Goal: Communication & Community: Answer question/provide support

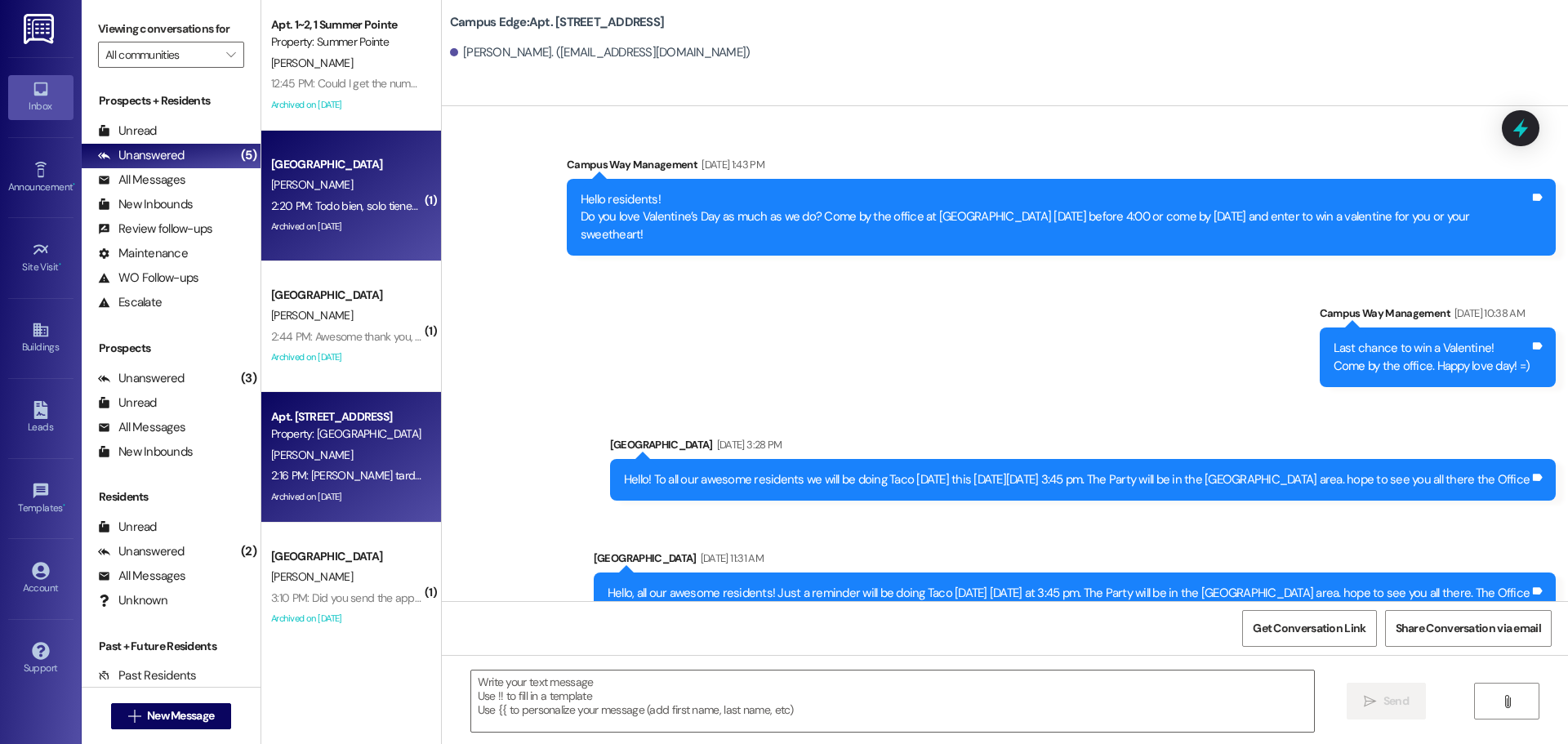
scroll to position [25613, 0]
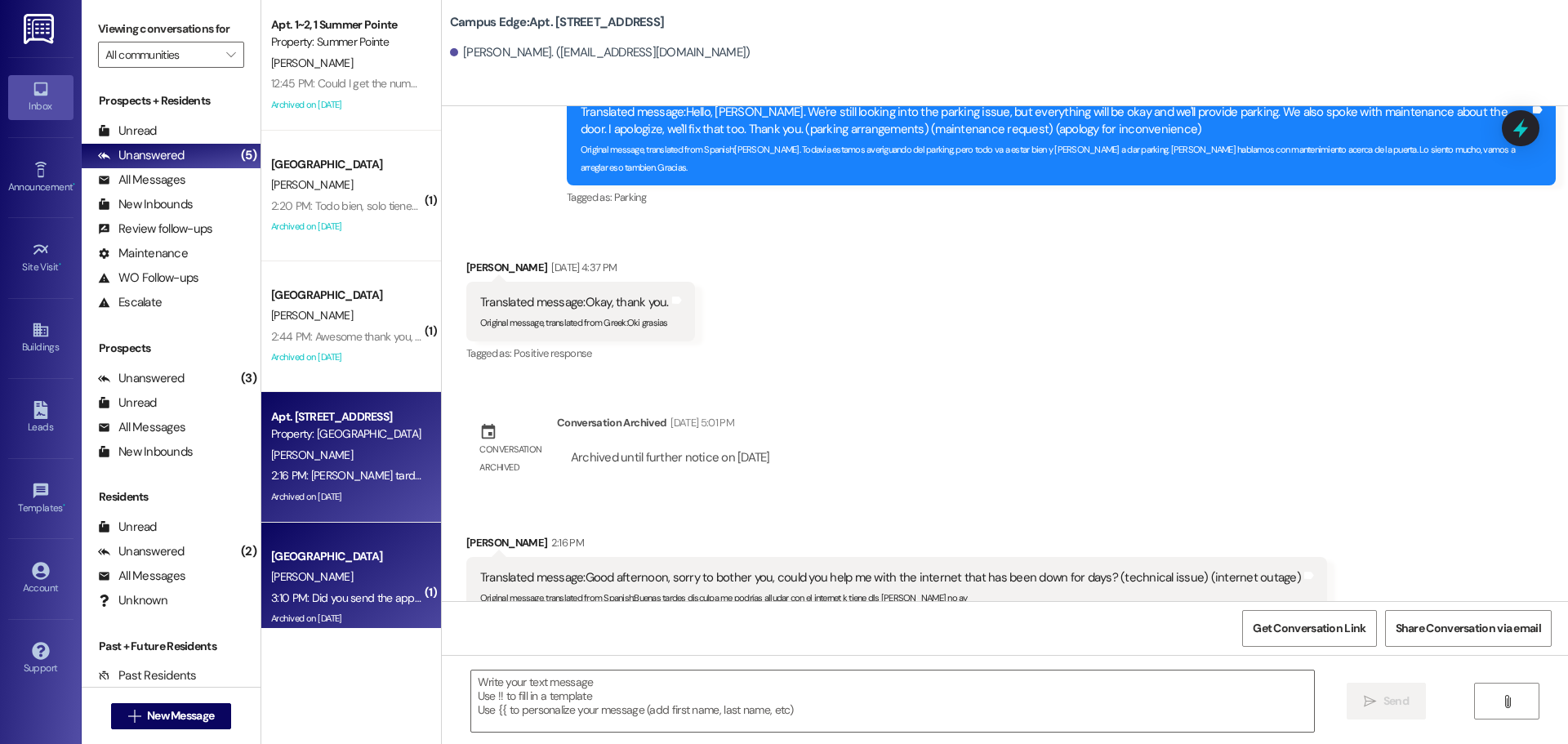
click at [330, 589] on div "3:10 PM: Did you send the application? 3:10 PM: Did you send the application?" at bounding box center [347, 599] width 154 height 21
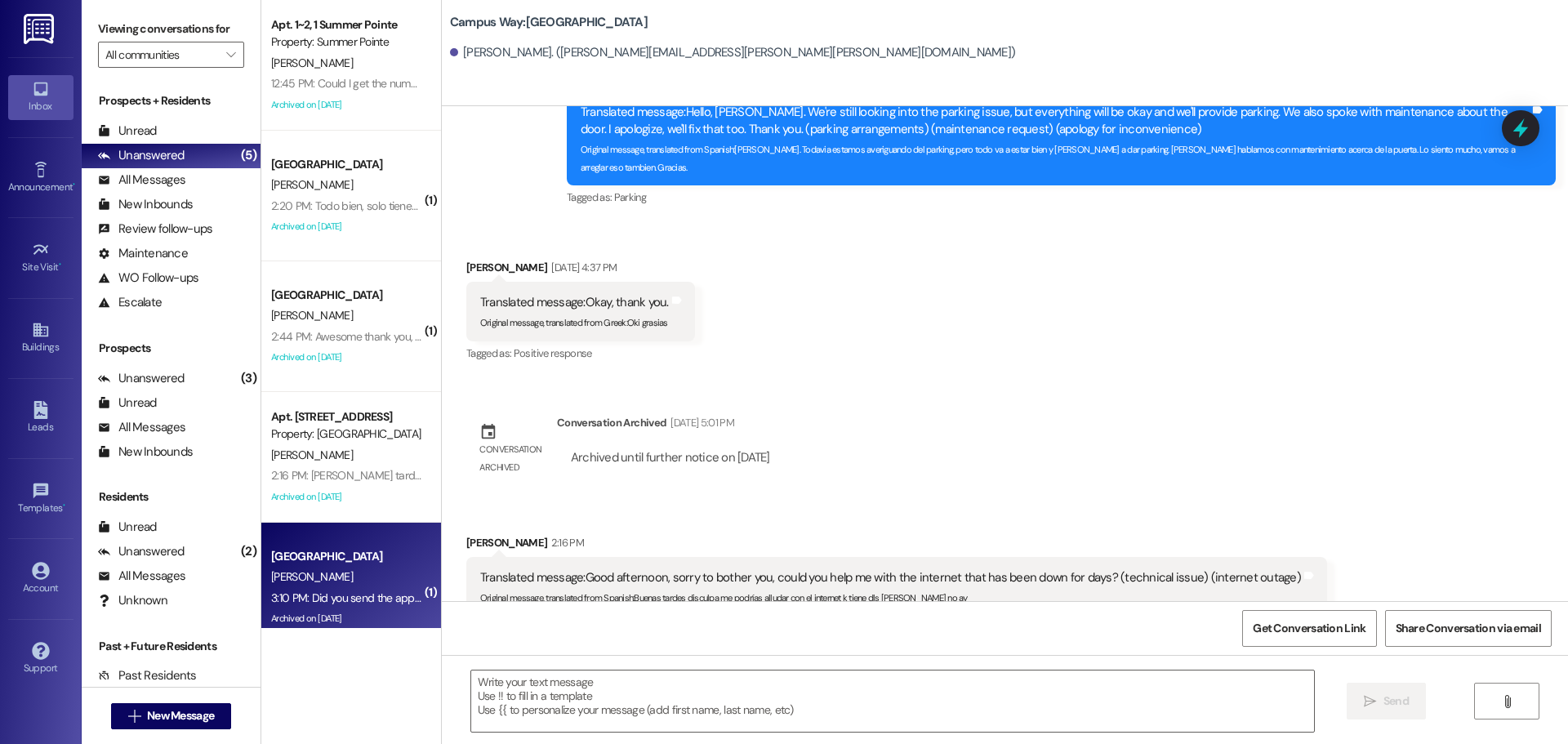
scroll to position [291, 0]
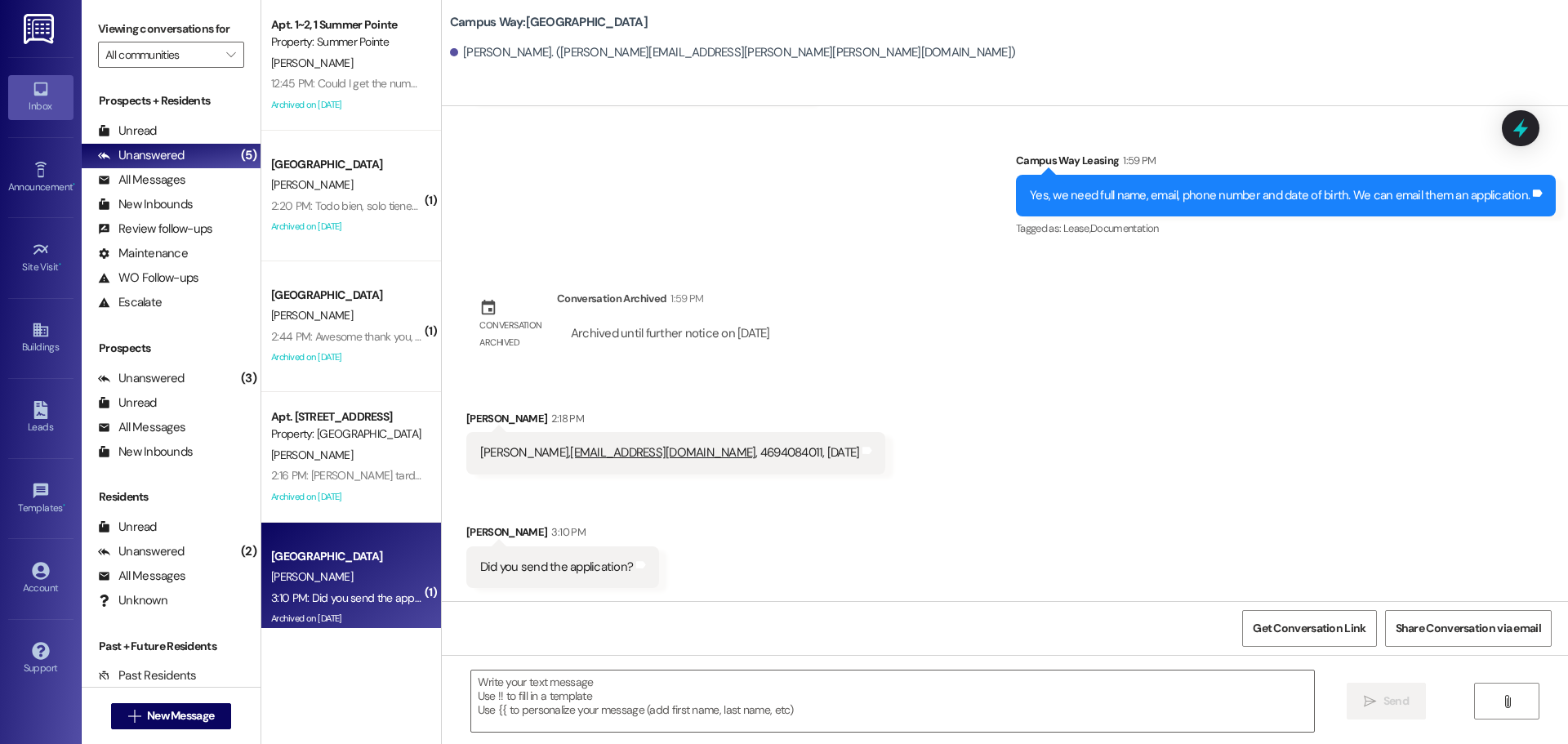
drag, startPoint x: 469, startPoint y: 448, endPoint x: 562, endPoint y: 443, distance: 93.1
click at [562, 443] on div "[PERSON_NAME], [EMAIL_ADDRESS][DOMAIN_NAME] , 4694084011, [DATE] Tags and notes" at bounding box center [675, 453] width 419 height 42
copy div "[PERSON_NAME]"
drag, startPoint x: 692, startPoint y: 452, endPoint x: 566, endPoint y: 468, distance: 127.0
click at [566, 468] on div "[PERSON_NAME], [EMAIL_ADDRESS][DOMAIN_NAME] , 4694084011, [DATE] Tags and notes" at bounding box center [675, 453] width 419 height 42
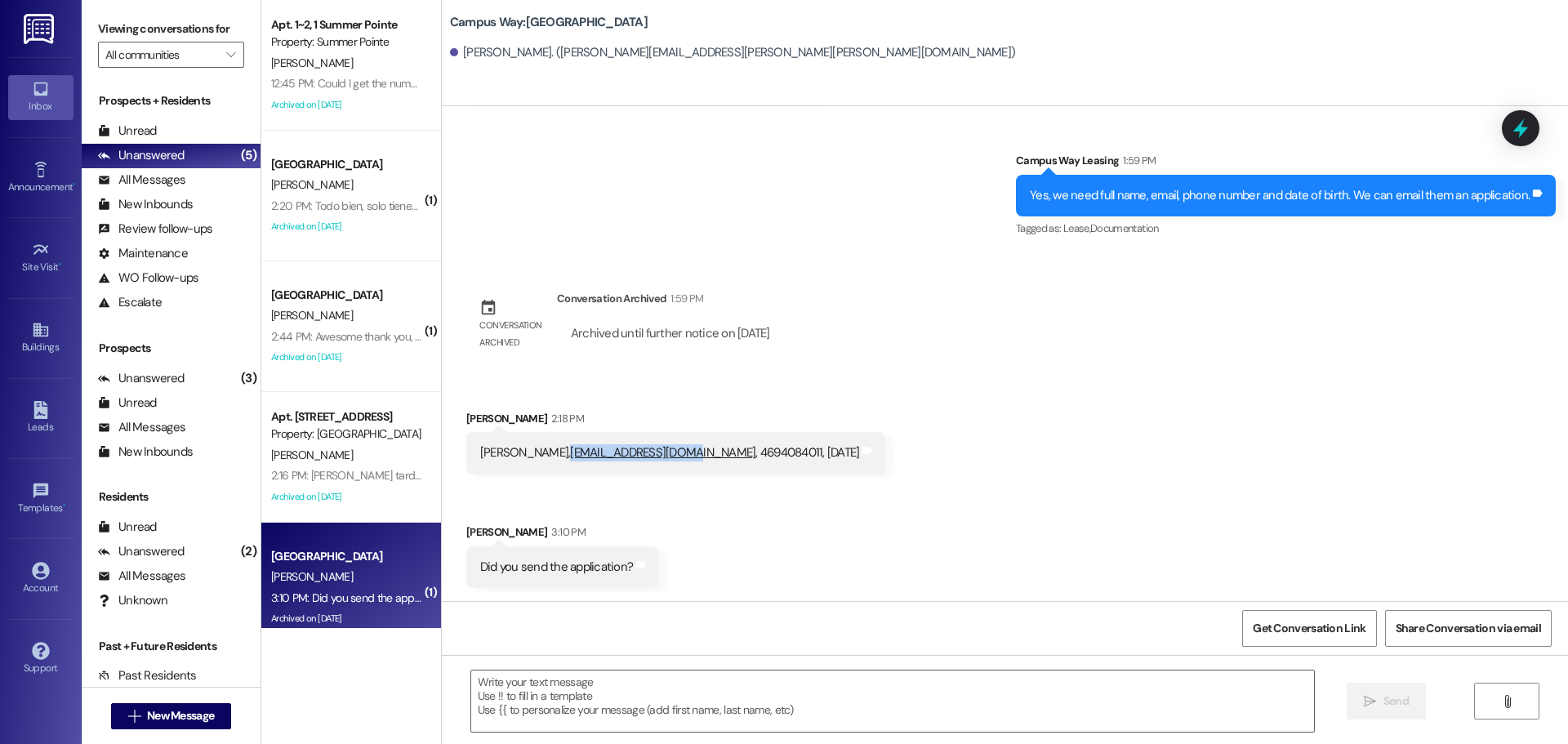
copy link "[EMAIL_ADDRESS][DOMAIN_NAME]"
drag, startPoint x: 695, startPoint y: 455, endPoint x: 751, endPoint y: 450, distance: 56.2
click at [755, 451] on div "[PERSON_NAME], [PERSON_NAME][EMAIL_ADDRESS][DOMAIN_NAME] , 4694084011, [DATE]" at bounding box center [669, 453] width 380 height 17
drag, startPoint x: 758, startPoint y: 452, endPoint x: 713, endPoint y: 465, distance: 46.8
click at [699, 467] on div "[PERSON_NAME], [EMAIL_ADDRESS][DOMAIN_NAME] , 4694084011, [DATE] Tags and notes" at bounding box center [675, 453] width 419 height 42
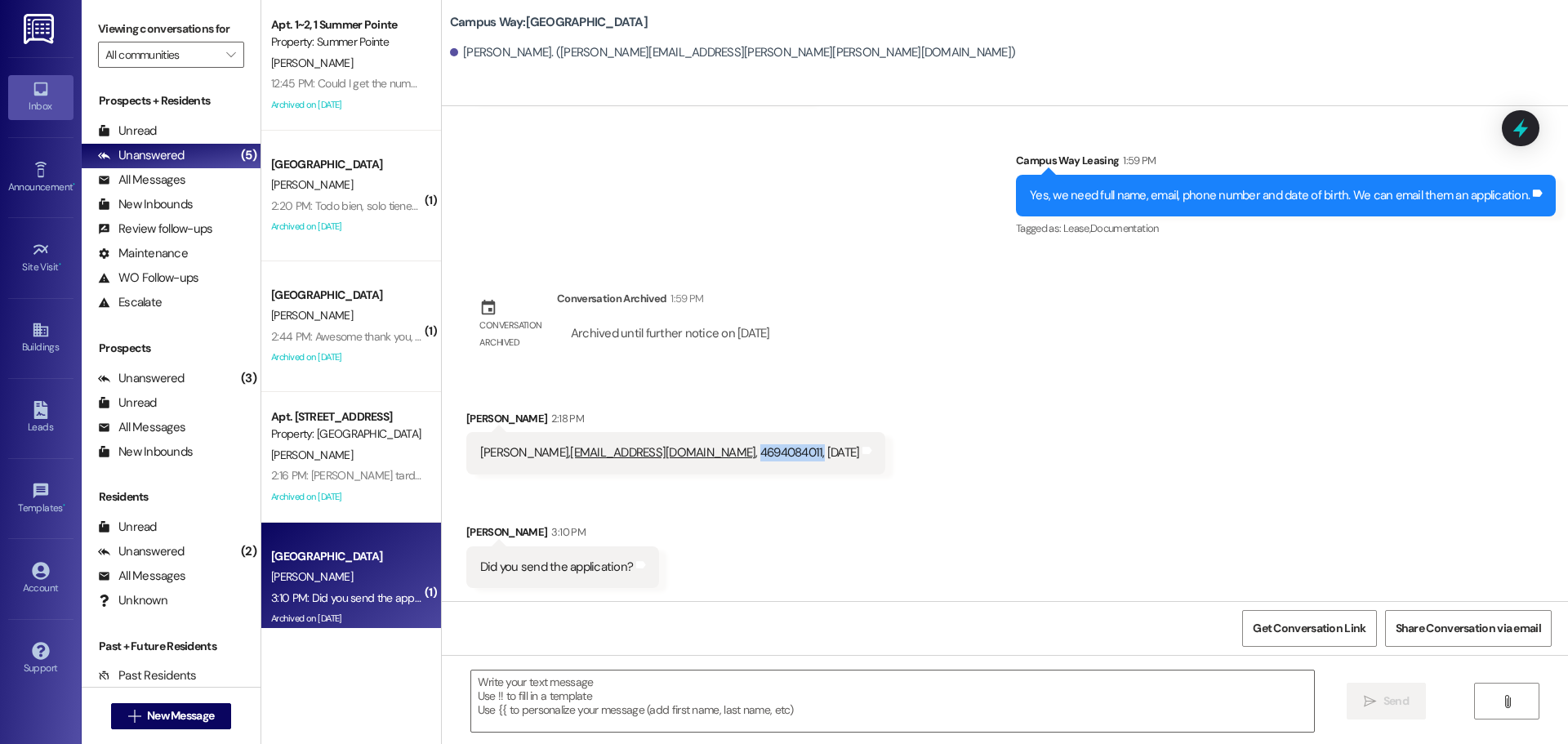
drag, startPoint x: 696, startPoint y: 450, endPoint x: 750, endPoint y: 452, distance: 54.0
click at [756, 452] on div "[PERSON_NAME], [PERSON_NAME][EMAIL_ADDRESS][DOMAIN_NAME] , 4694084011, [DATE]" at bounding box center [669, 453] width 380 height 17
drag, startPoint x: 758, startPoint y: 453, endPoint x: 697, endPoint y: 459, distance: 61.3
click at [697, 459] on div "[PERSON_NAME], [PERSON_NAME][EMAIL_ADDRESS][DOMAIN_NAME] , 4694084011, [DATE]" at bounding box center [669, 453] width 380 height 17
copy div "4694084011"
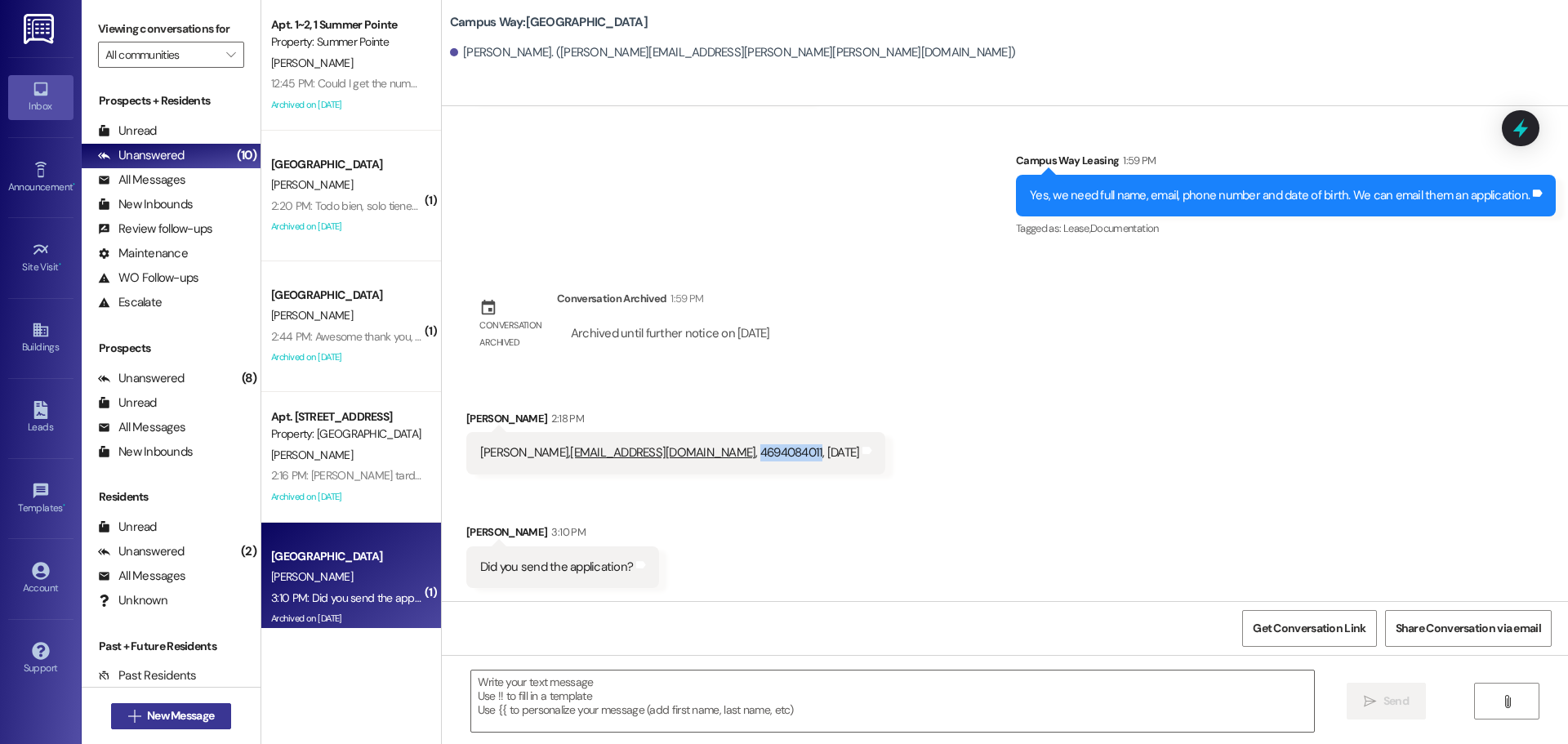
click at [180, 709] on button " New Message" at bounding box center [171, 716] width 121 height 26
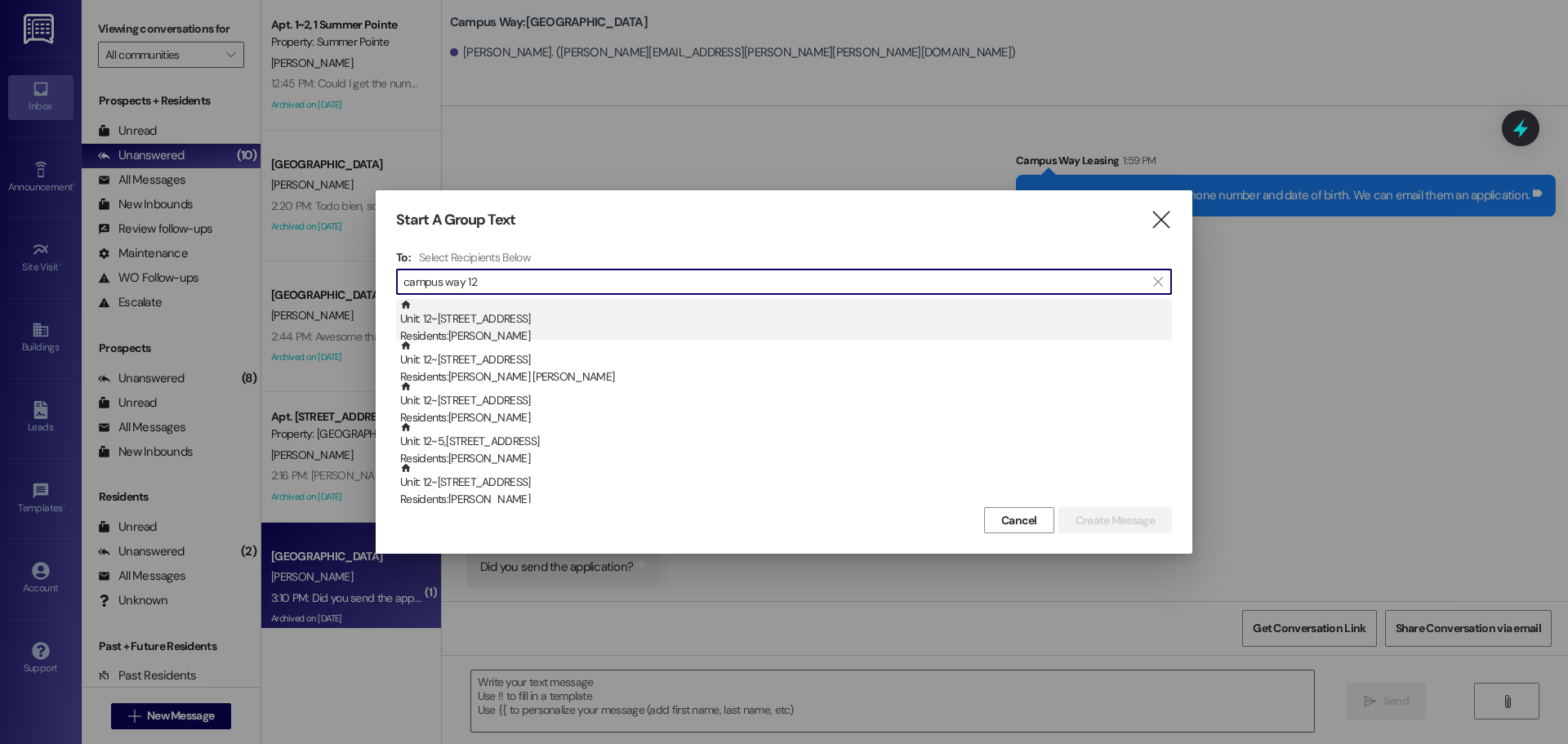
type input "campus way 12"
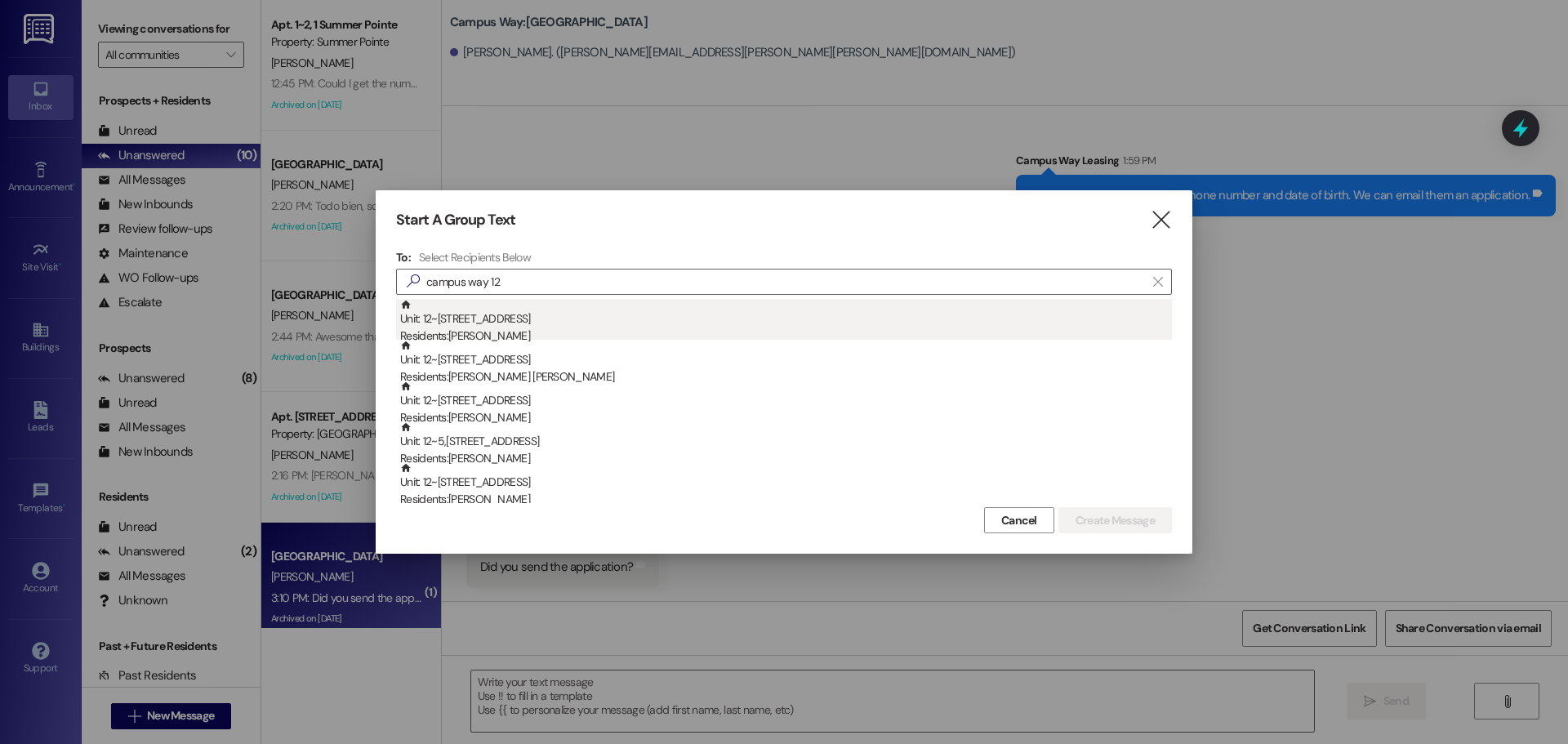
click at [521, 320] on div "Unit: 12~4 - 1 Campus Way Residents: [PERSON_NAME]" at bounding box center [786, 323] width 771 height 47
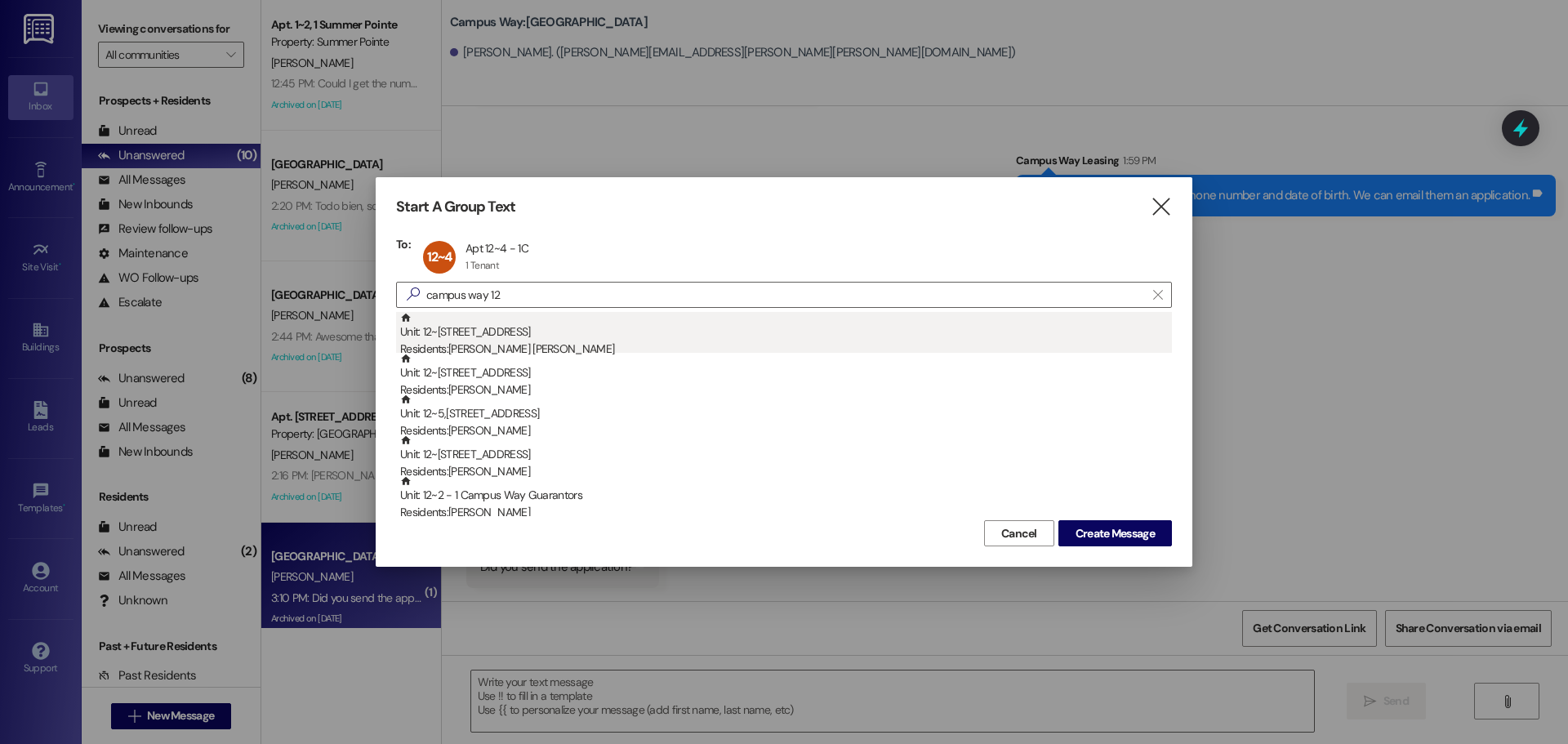
click at [509, 347] on div "Residents: [PERSON_NAME] [PERSON_NAME]" at bounding box center [786, 350] width 771 height 17
click at [509, 344] on div "Residents: [PERSON_NAME]" at bounding box center [786, 350] width 771 height 17
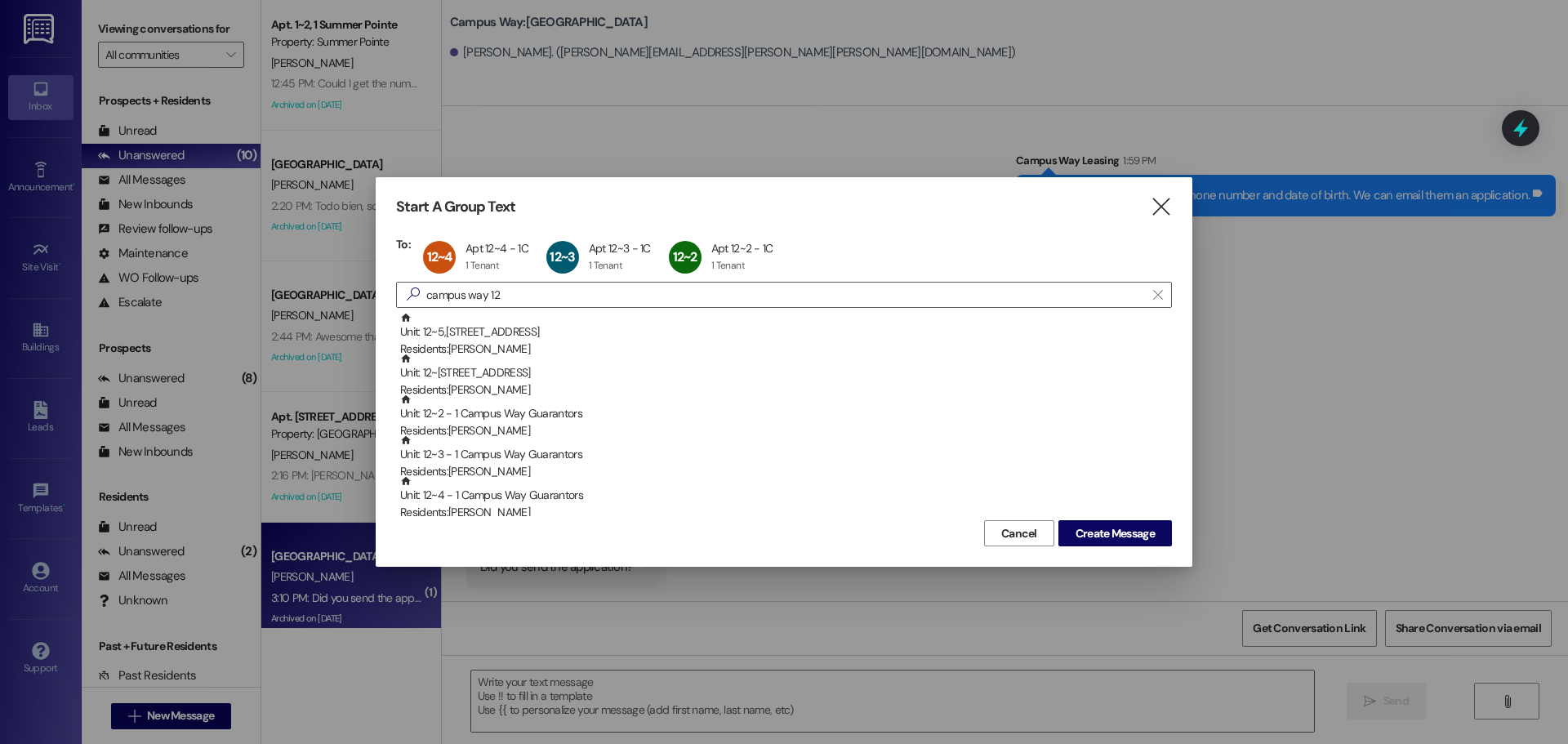
click at [509, 344] on div "Residents: [PERSON_NAME]" at bounding box center [786, 350] width 771 height 17
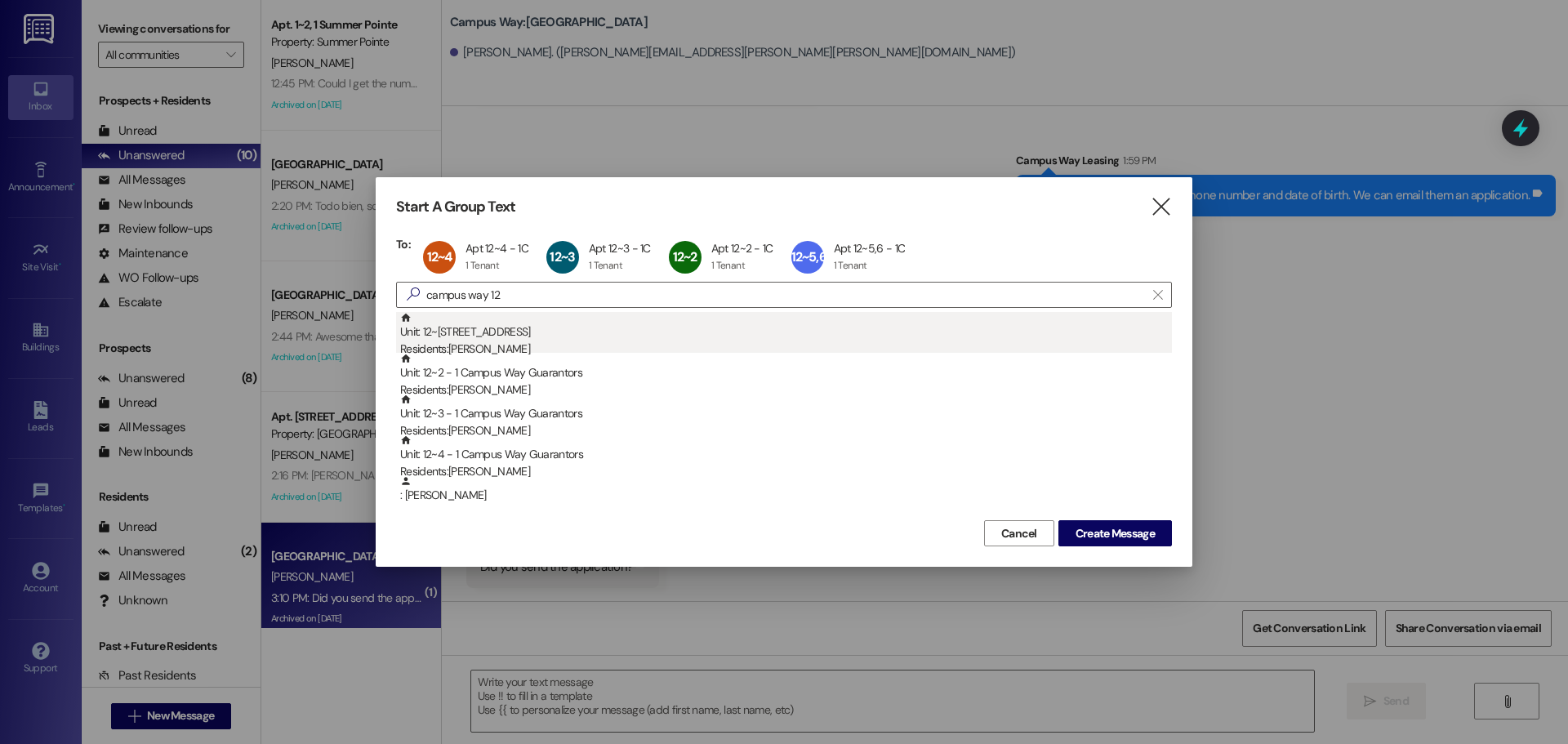
click at [577, 331] on div "Unit: 12~1 - 1 Campus Way Residents: [PERSON_NAME]" at bounding box center [786, 336] width 771 height 47
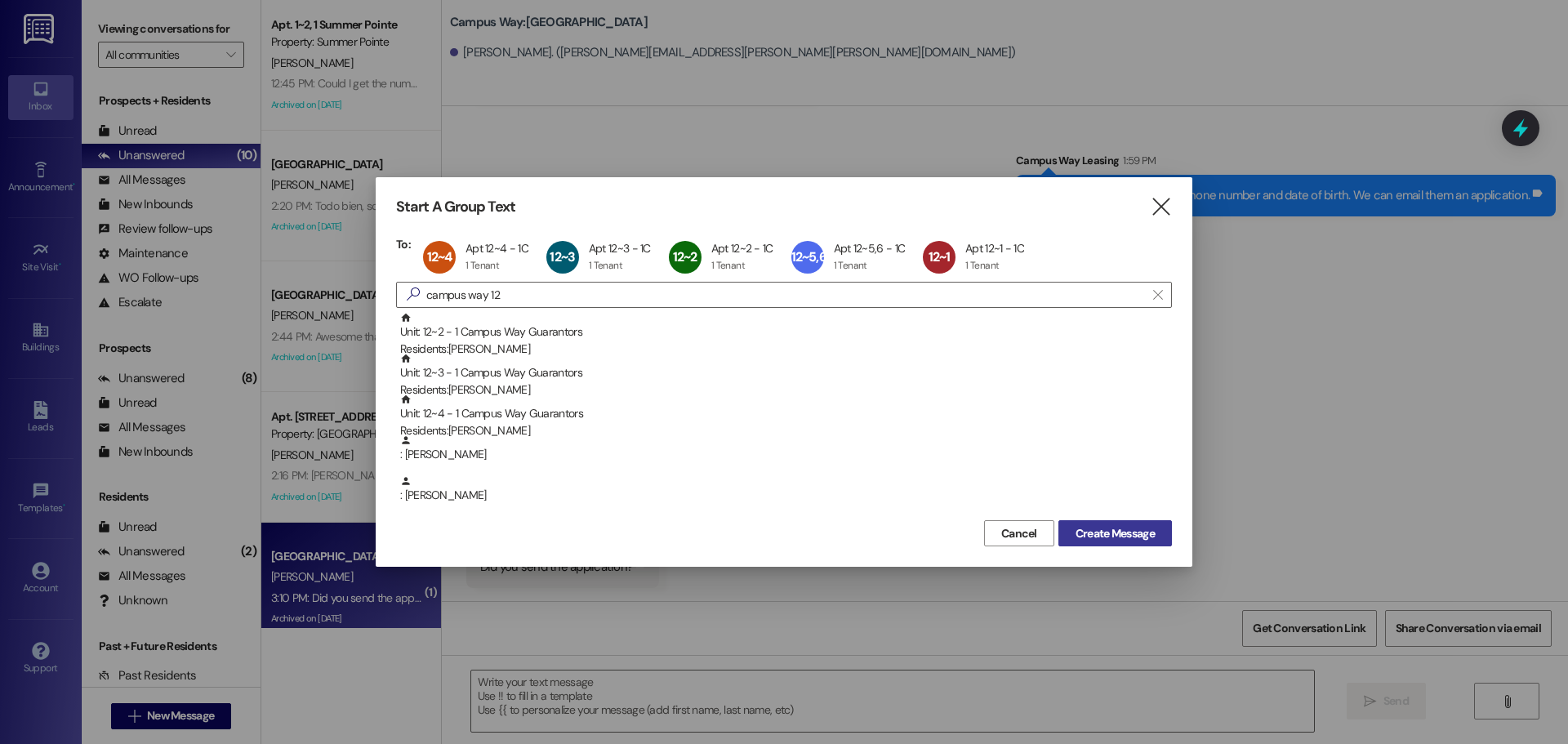
click at [1114, 542] on button "Create Message" at bounding box center [1115, 534] width 113 height 26
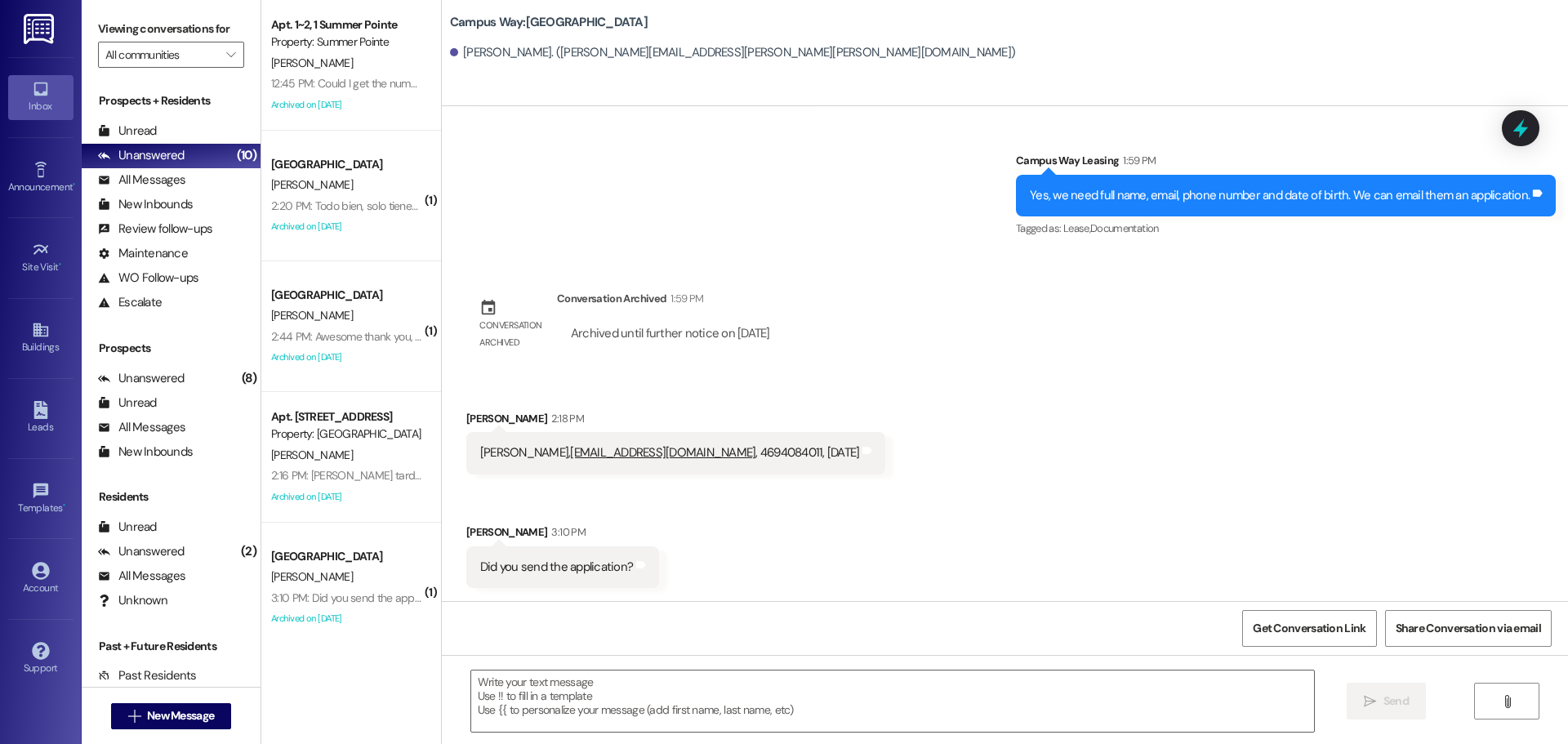
scroll to position [0, 0]
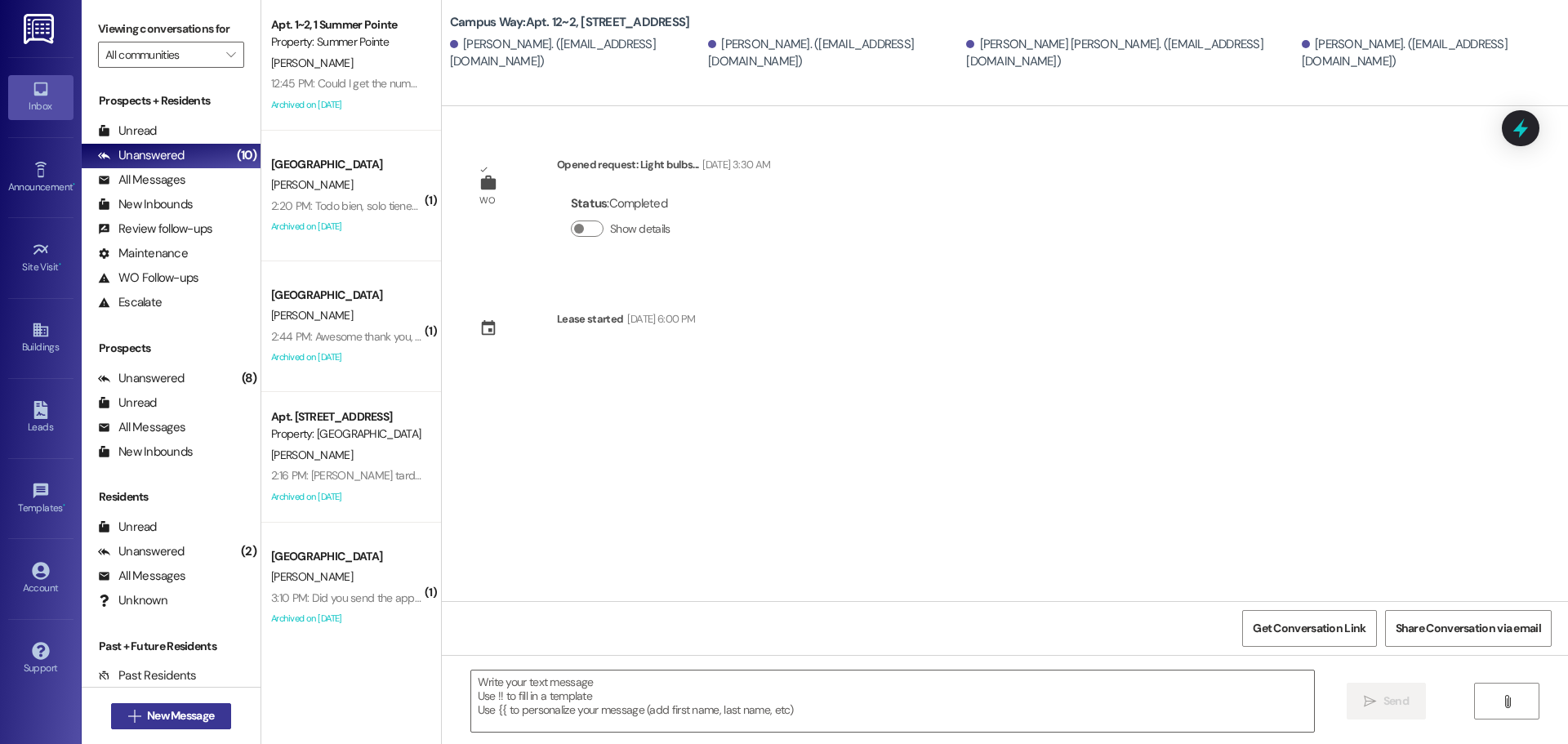
click at [194, 720] on span "New Message" at bounding box center [180, 716] width 67 height 17
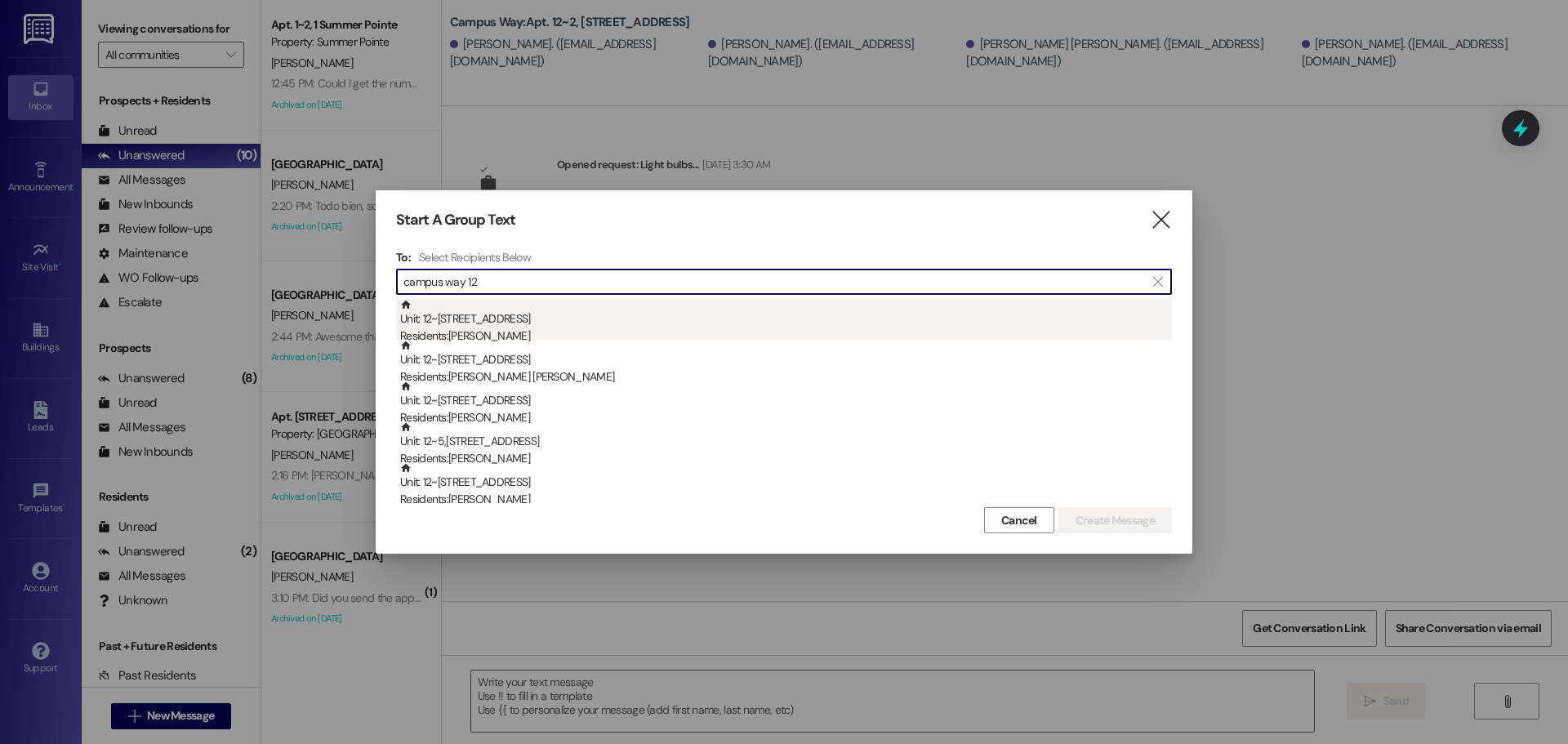
type input "campus way 12"
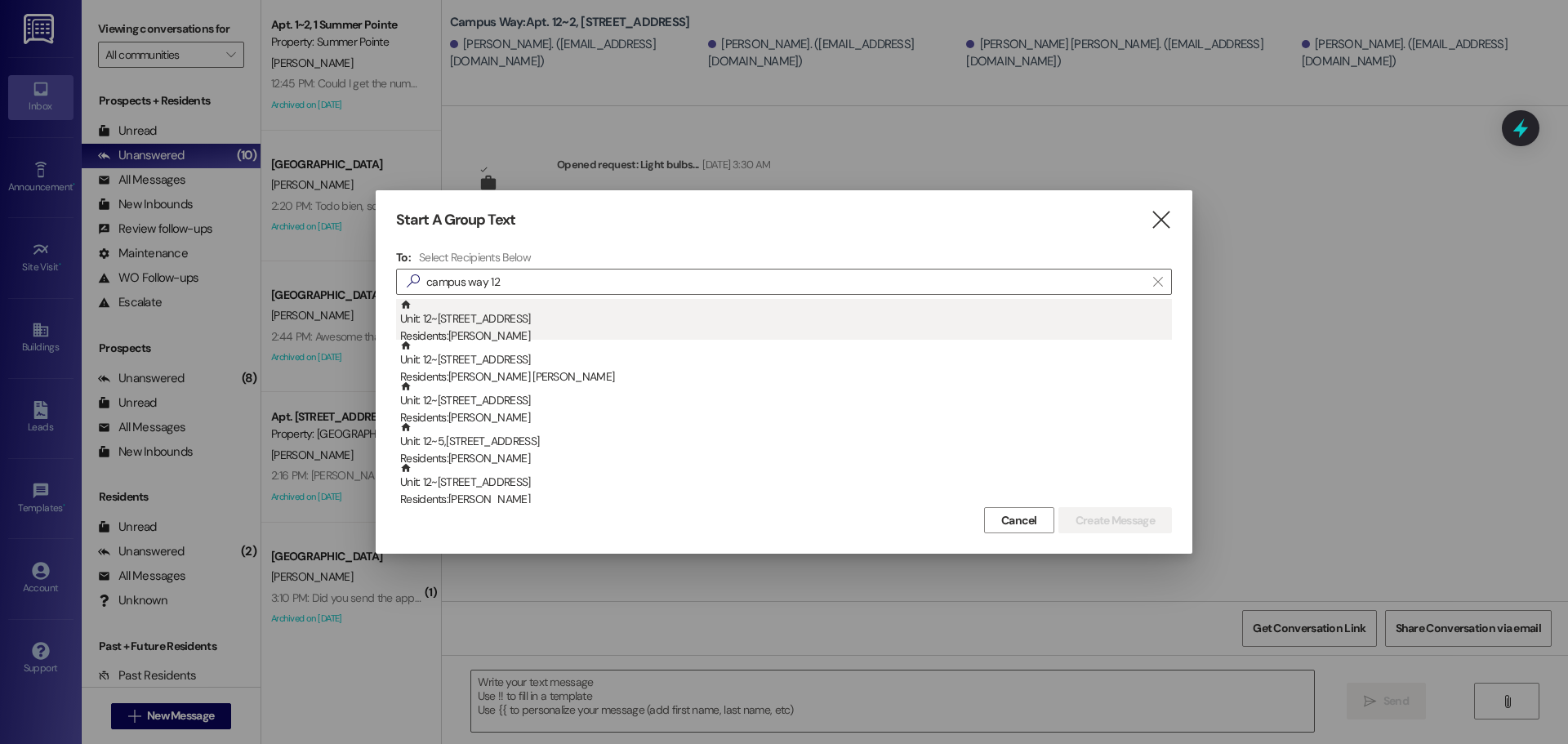
click at [505, 327] on div "Unit: 12~4 - 1 Campus Way Residents: [PERSON_NAME]" at bounding box center [786, 323] width 771 height 47
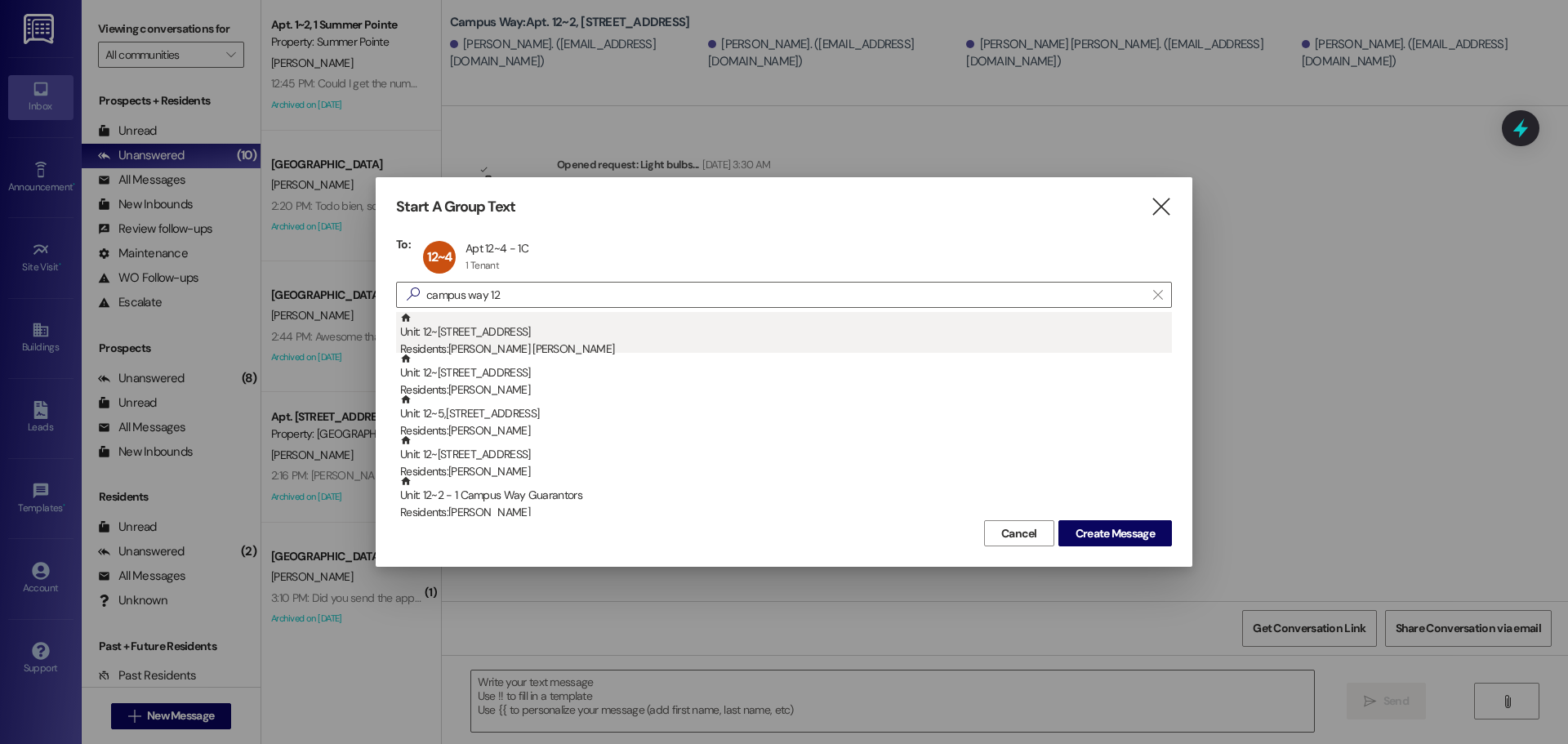
click at [503, 332] on div "Unit: 12~3 - 1 Campus Way Residents: [PERSON_NAME][GEOGRAPHIC_DATA][PERSON_NAME]" at bounding box center [786, 336] width 771 height 47
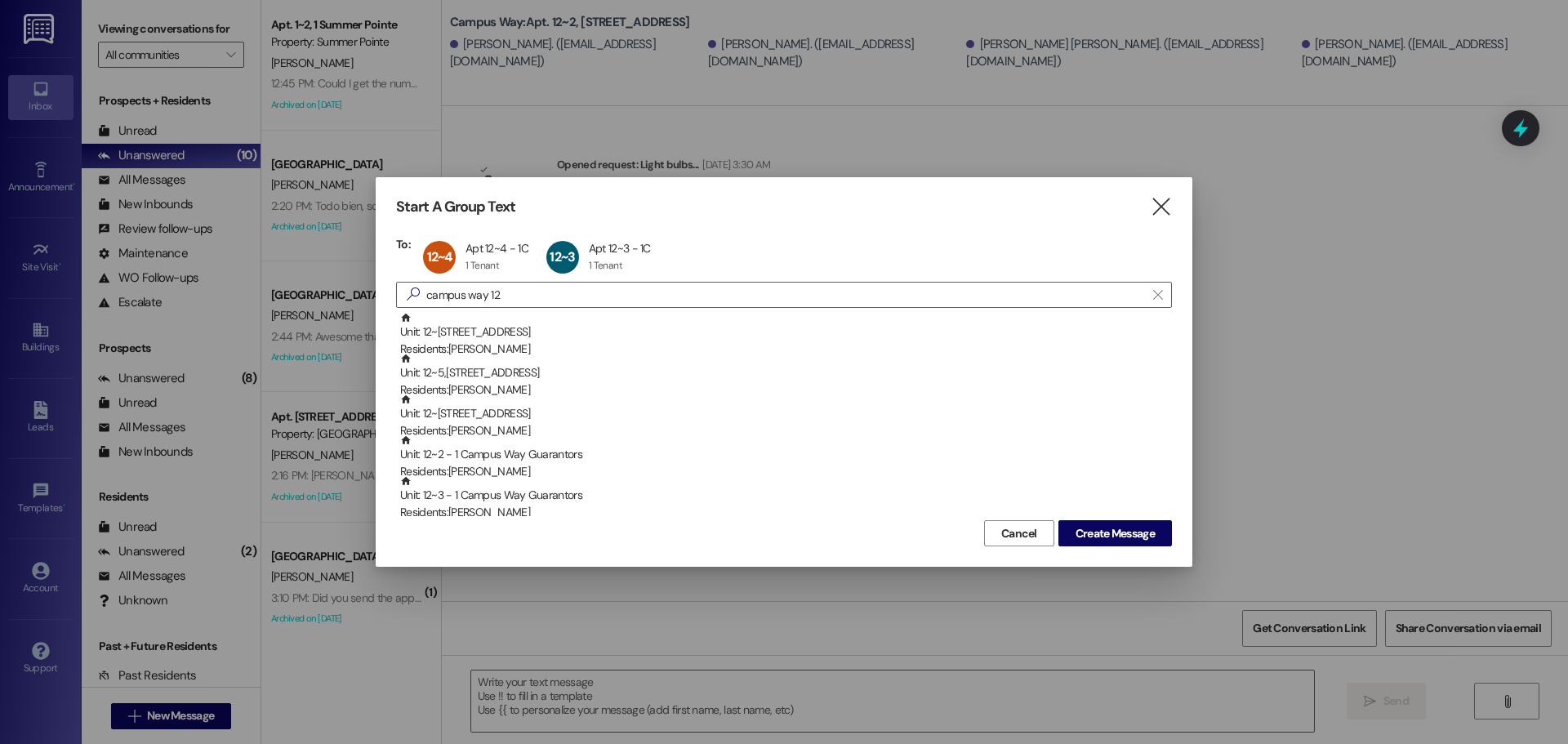
click at [503, 332] on div "Unit: 12~2 - 1 Campus Way Residents: [PERSON_NAME]" at bounding box center [786, 336] width 771 height 47
click at [503, 332] on div "Unit: 12~5,6 - 1 Campus Way Residents: [PERSON_NAME]" at bounding box center [786, 336] width 771 height 47
click at [503, 332] on div "Unit: 12~1 - 1 Campus Way Residents: [PERSON_NAME]" at bounding box center [786, 336] width 771 height 47
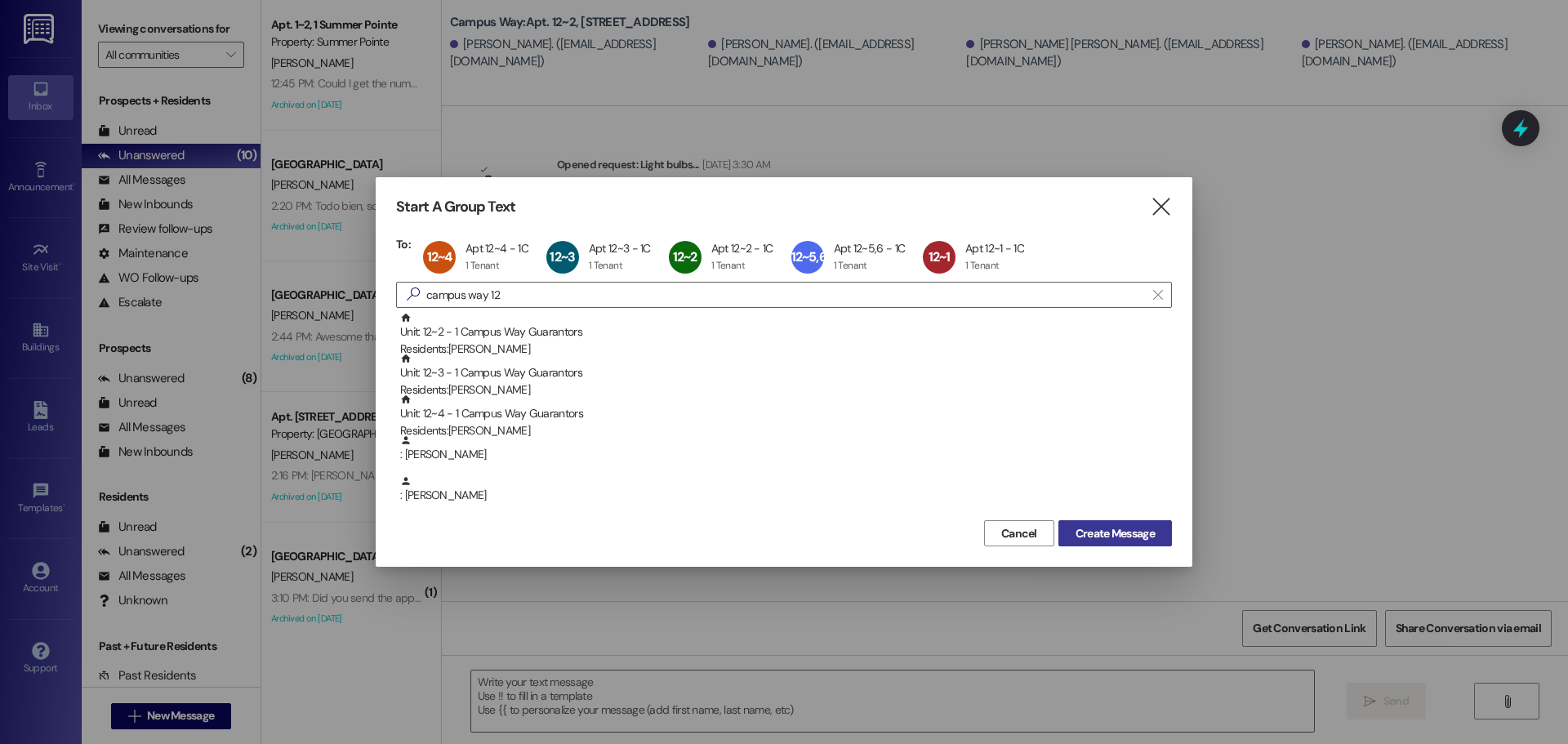
click at [1097, 525] on span "Create Message" at bounding box center [1116, 534] width 80 height 17
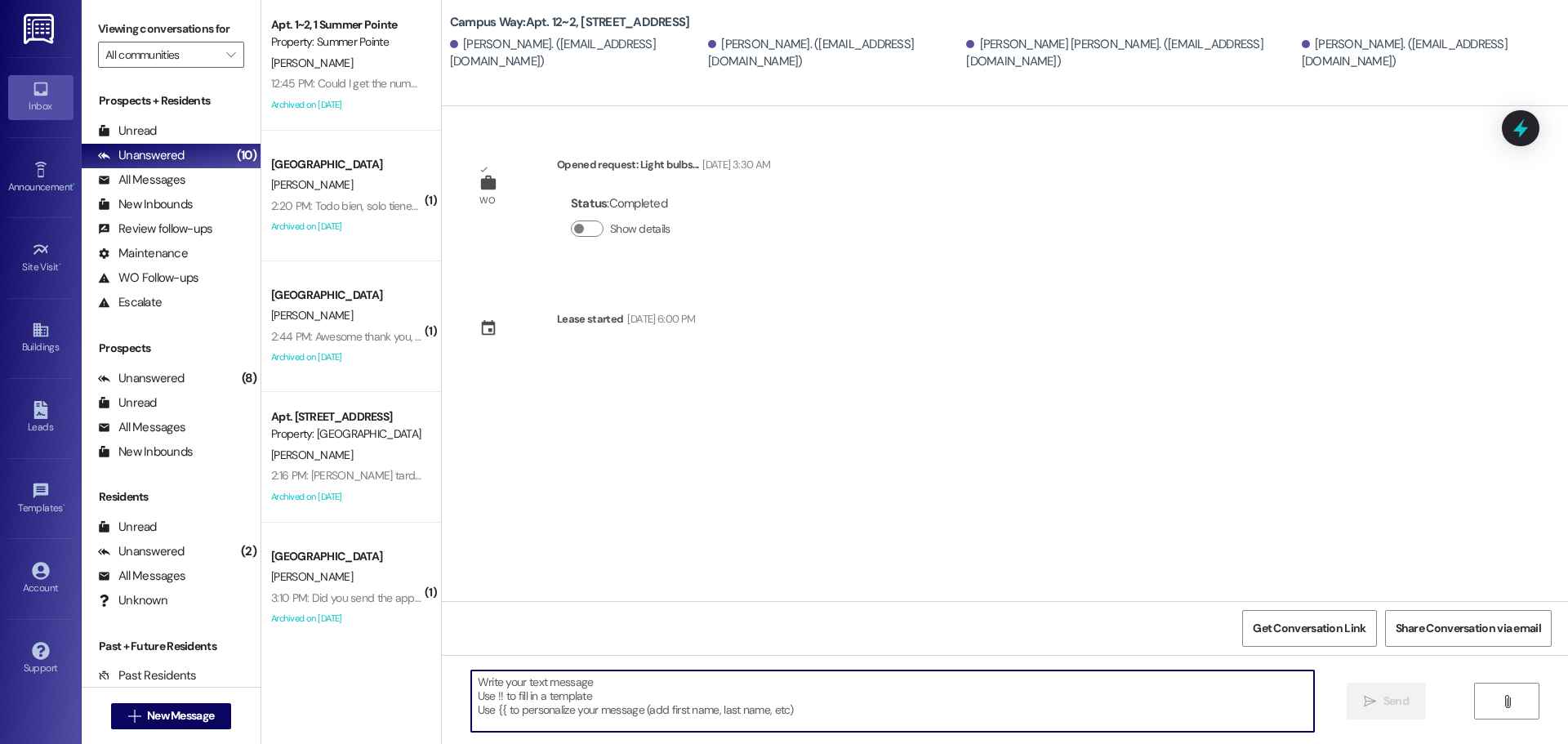
click at [777, 677] on textarea at bounding box center [893, 701] width 843 height 61
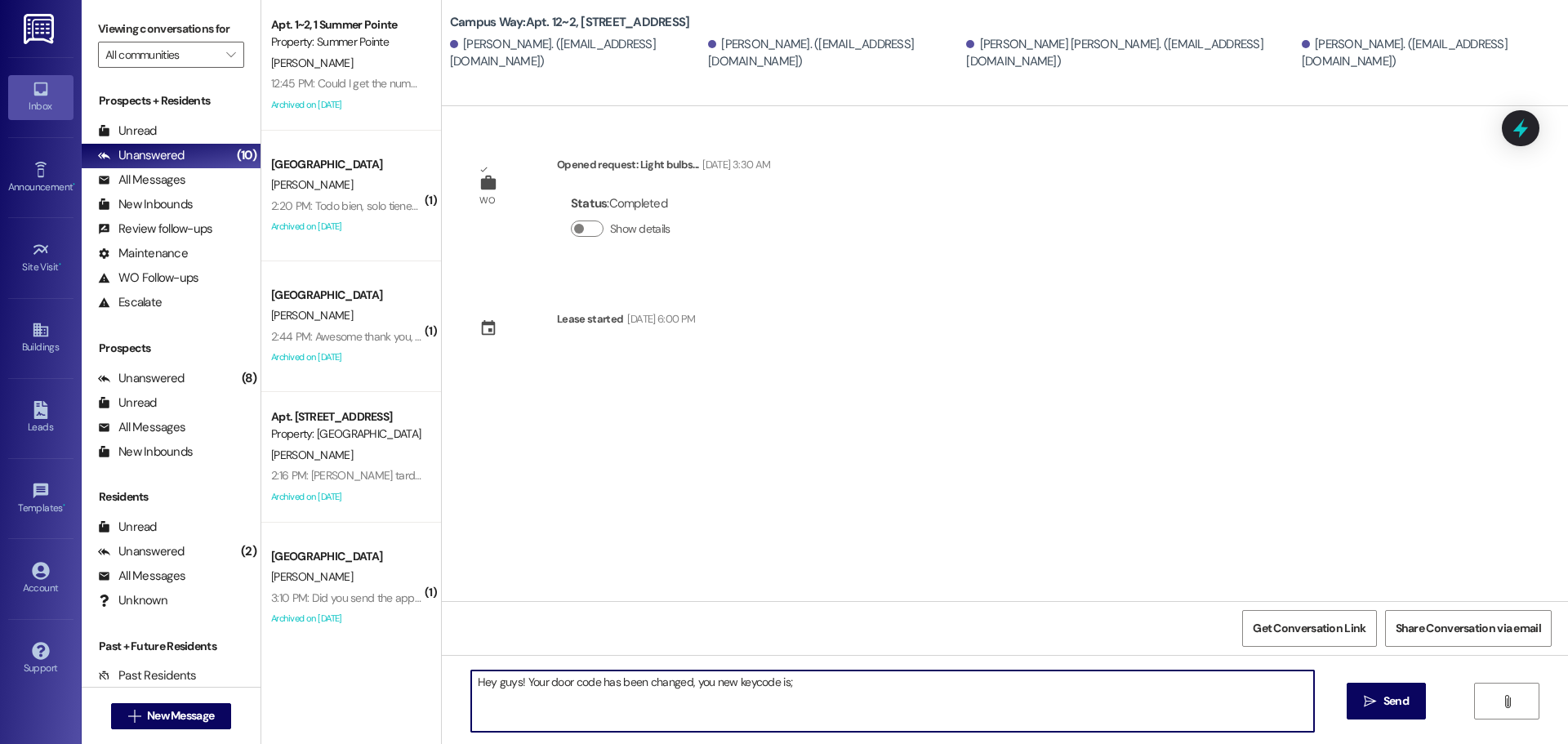
paste textarea "386102"
type textarea "Hey guys! Your door code has been changed, you new keycode is; 386102 Thank you…"
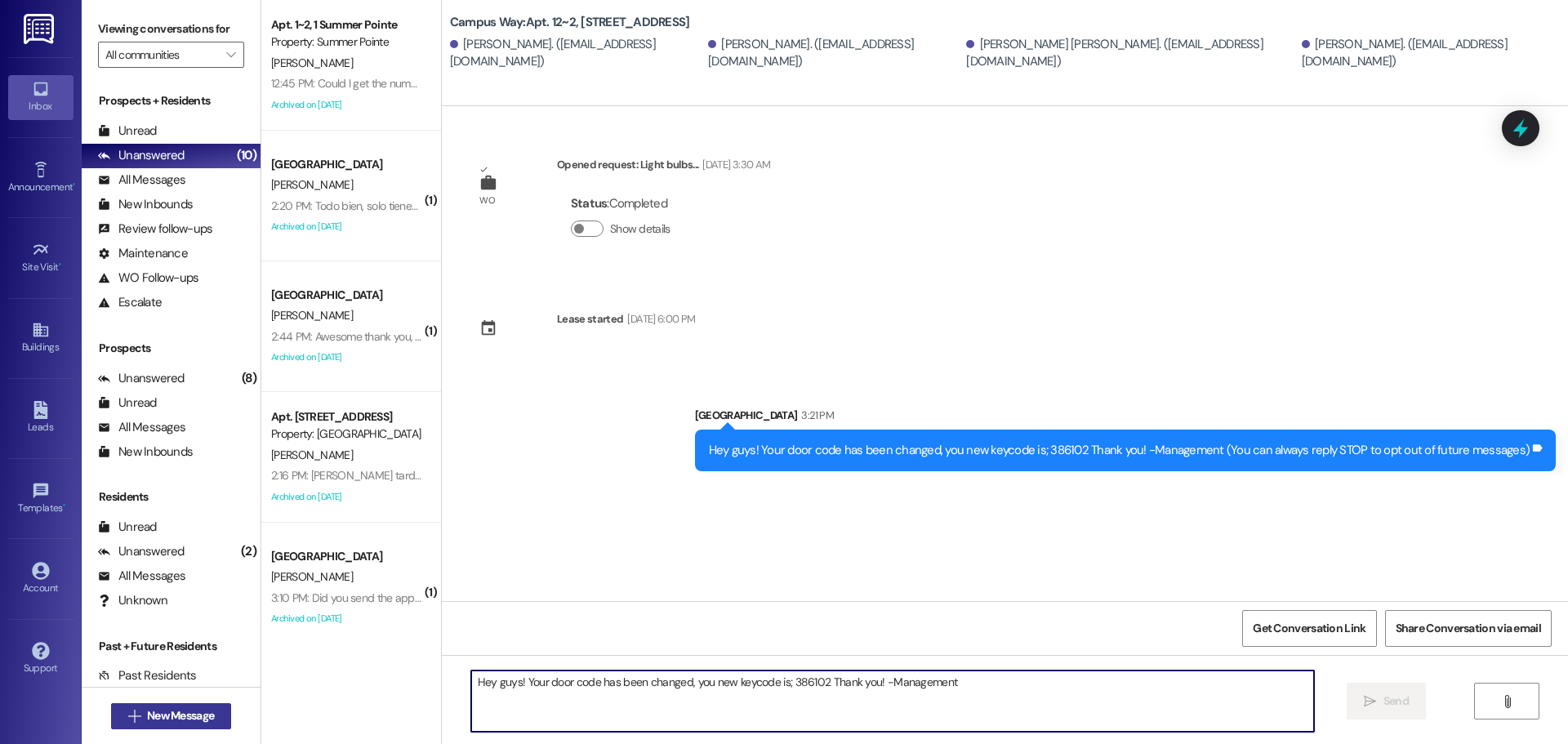
click at [203, 723] on span "New Message" at bounding box center [180, 716] width 67 height 17
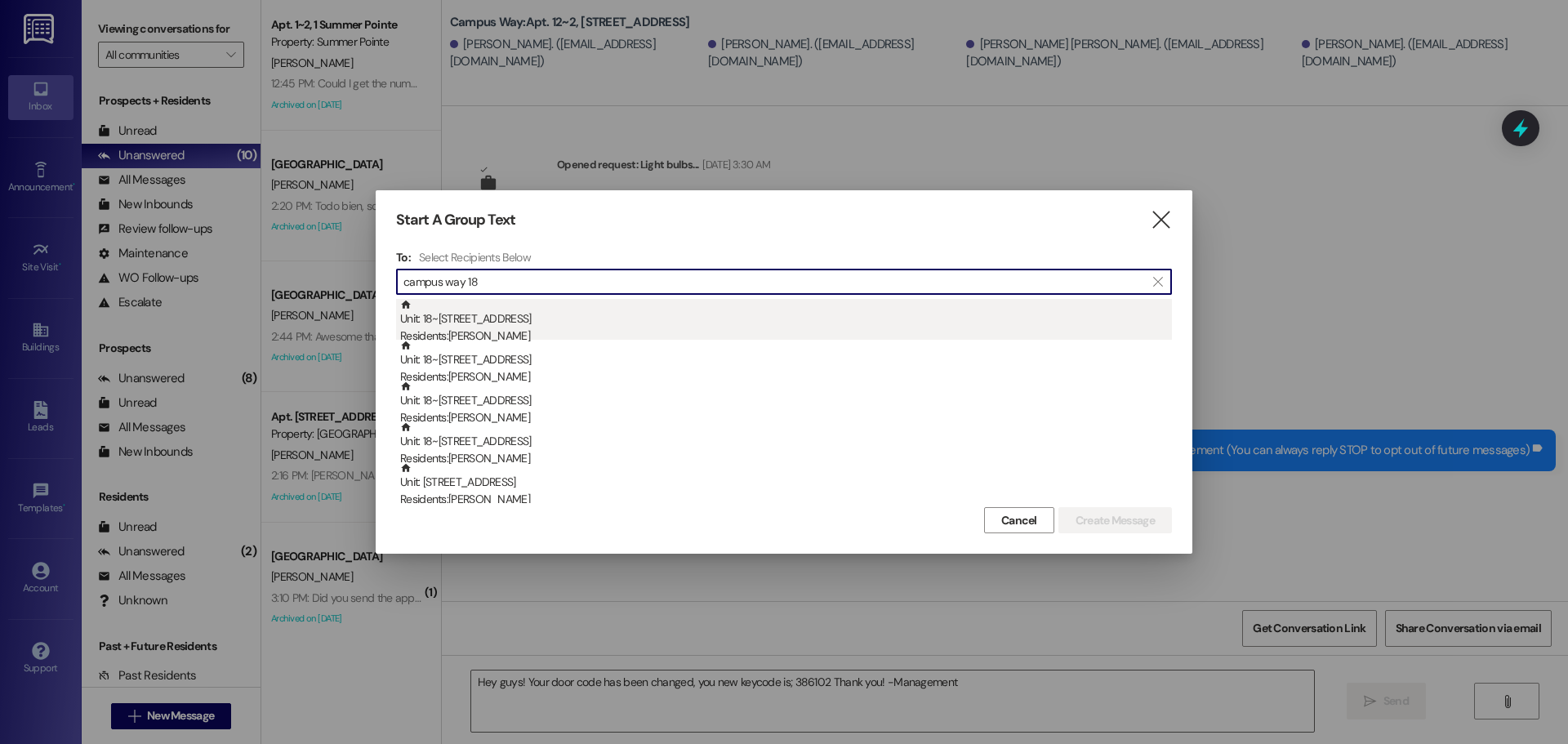
type input "campus way 18"
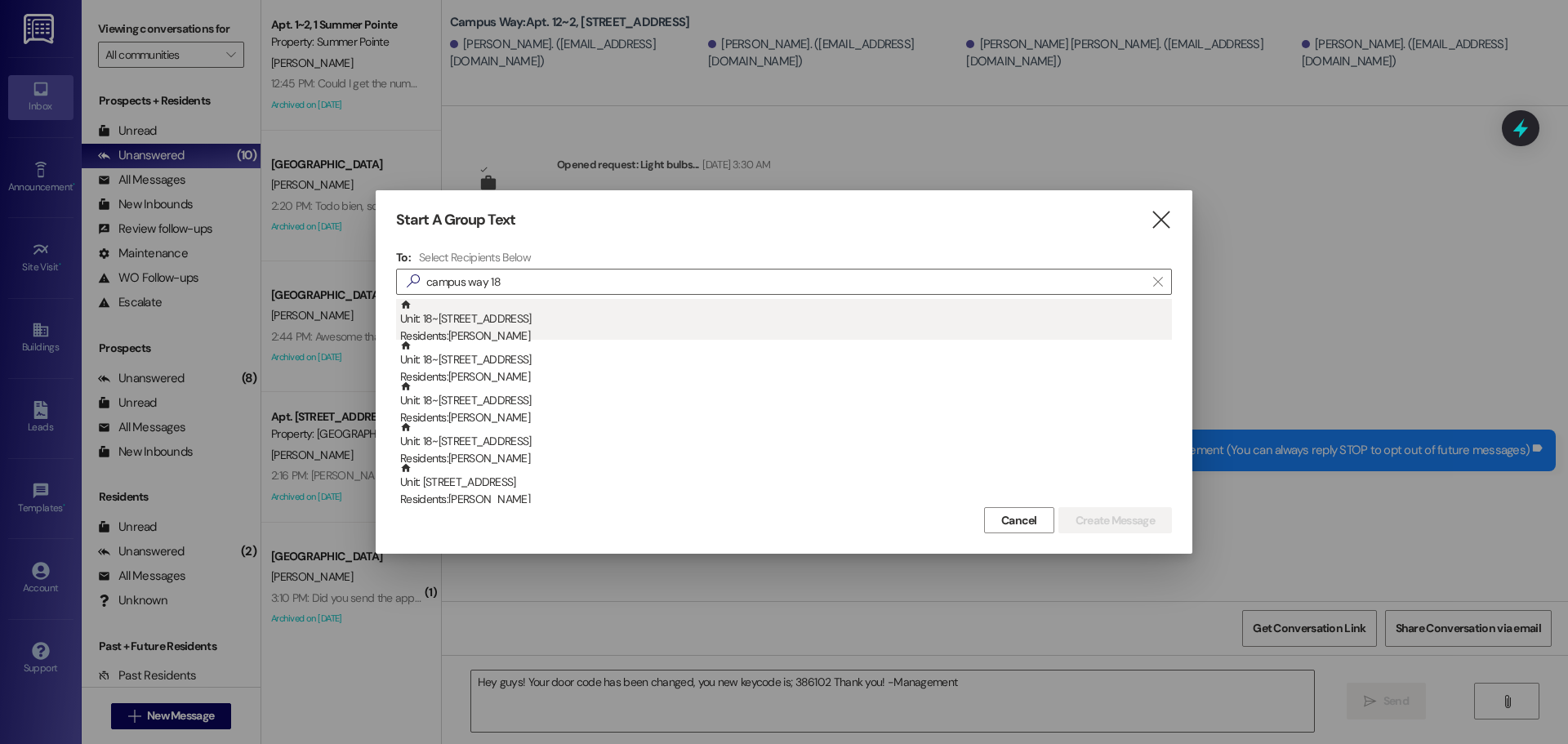
click at [533, 329] on div "Residents: [PERSON_NAME]" at bounding box center [786, 337] width 771 height 17
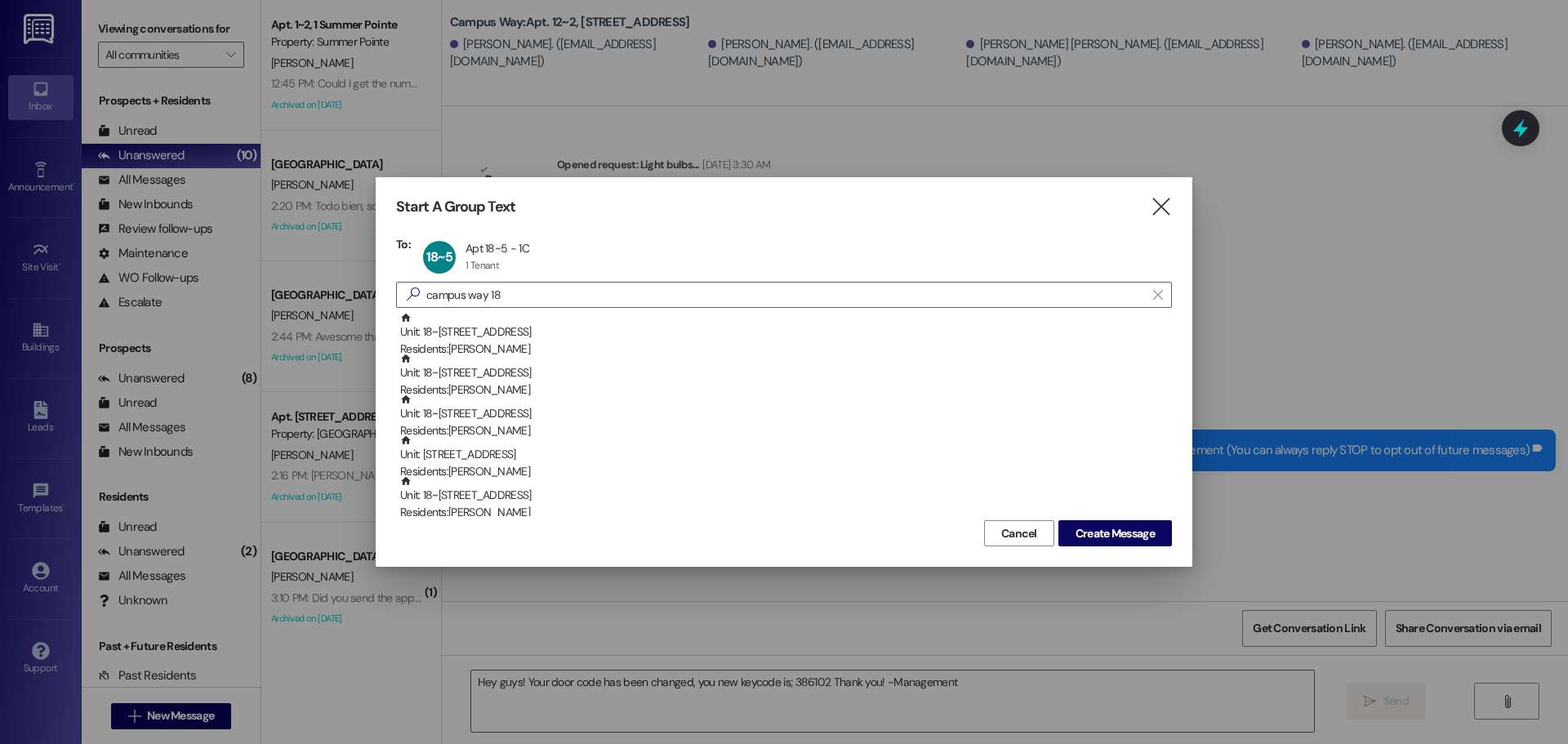
click at [533, 329] on div "Unit: 18~1 - 1 Campus Way Residents: [PERSON_NAME]" at bounding box center [786, 336] width 771 height 47
click at [533, 329] on div "Unit: 18~2 - 1 Campus Way Residents: [PERSON_NAME]" at bounding box center [786, 336] width 771 height 47
click at [533, 329] on div "Unit: 18~3 - 1 Campus Way Residents: [PERSON_NAME]" at bounding box center [786, 336] width 771 height 47
click at [533, 329] on div "Unit: 18~6 - 1 Campus Way Residents: [PERSON_NAME]" at bounding box center [786, 336] width 771 height 47
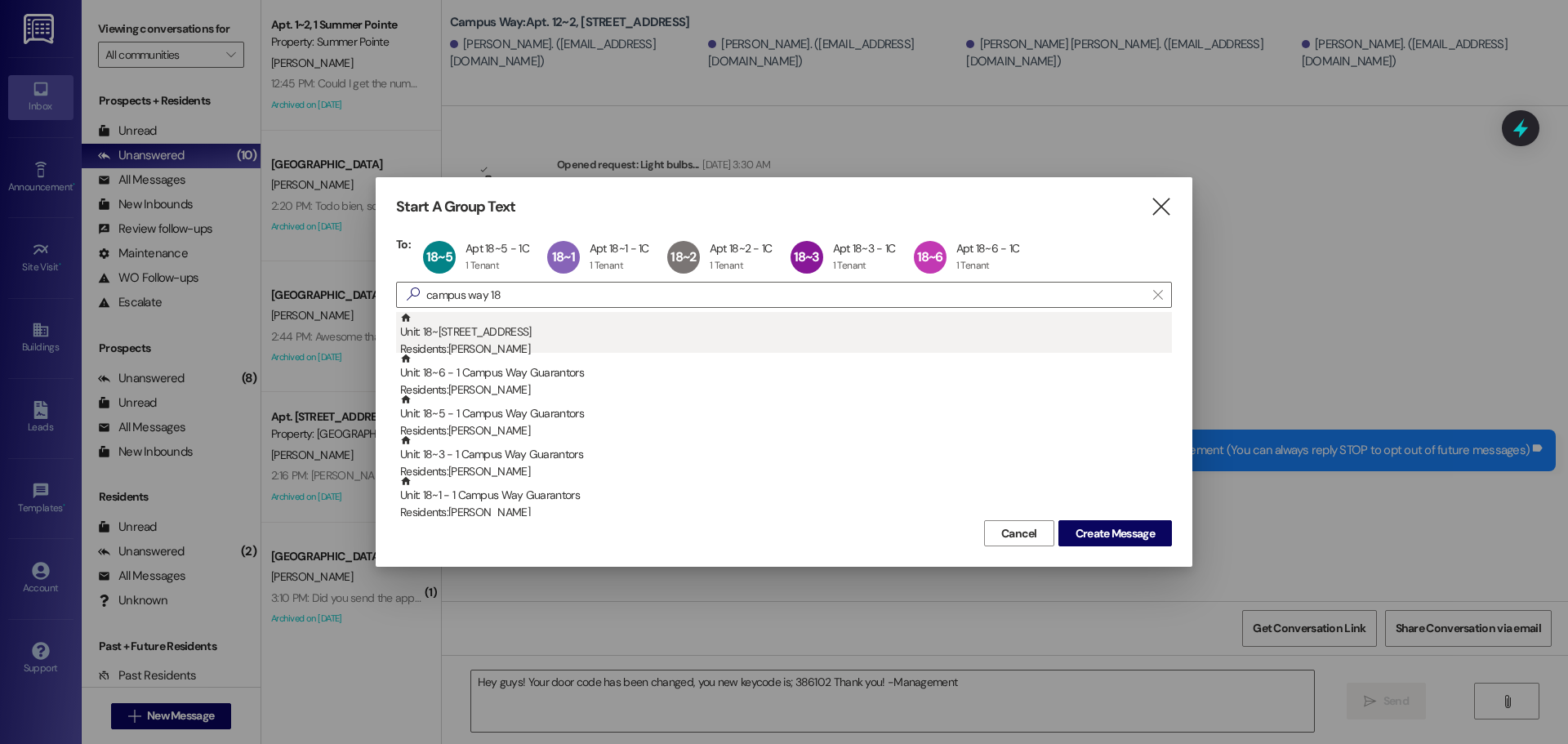
click at [537, 328] on div "Unit: 18~4 - 1 Campus Way Residents: [PERSON_NAME]" at bounding box center [786, 336] width 771 height 47
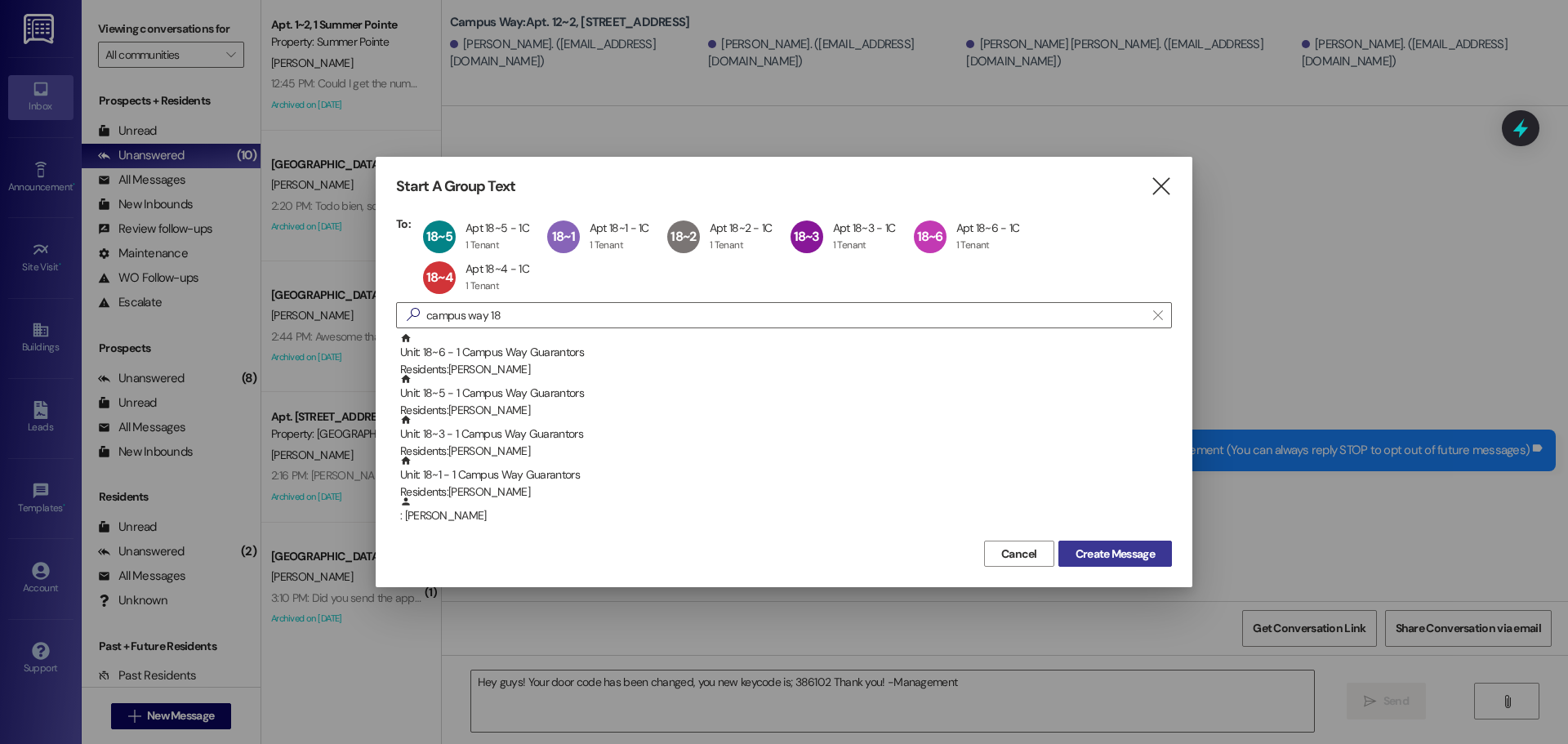
click at [1111, 546] on span "Create Message" at bounding box center [1116, 555] width 80 height 17
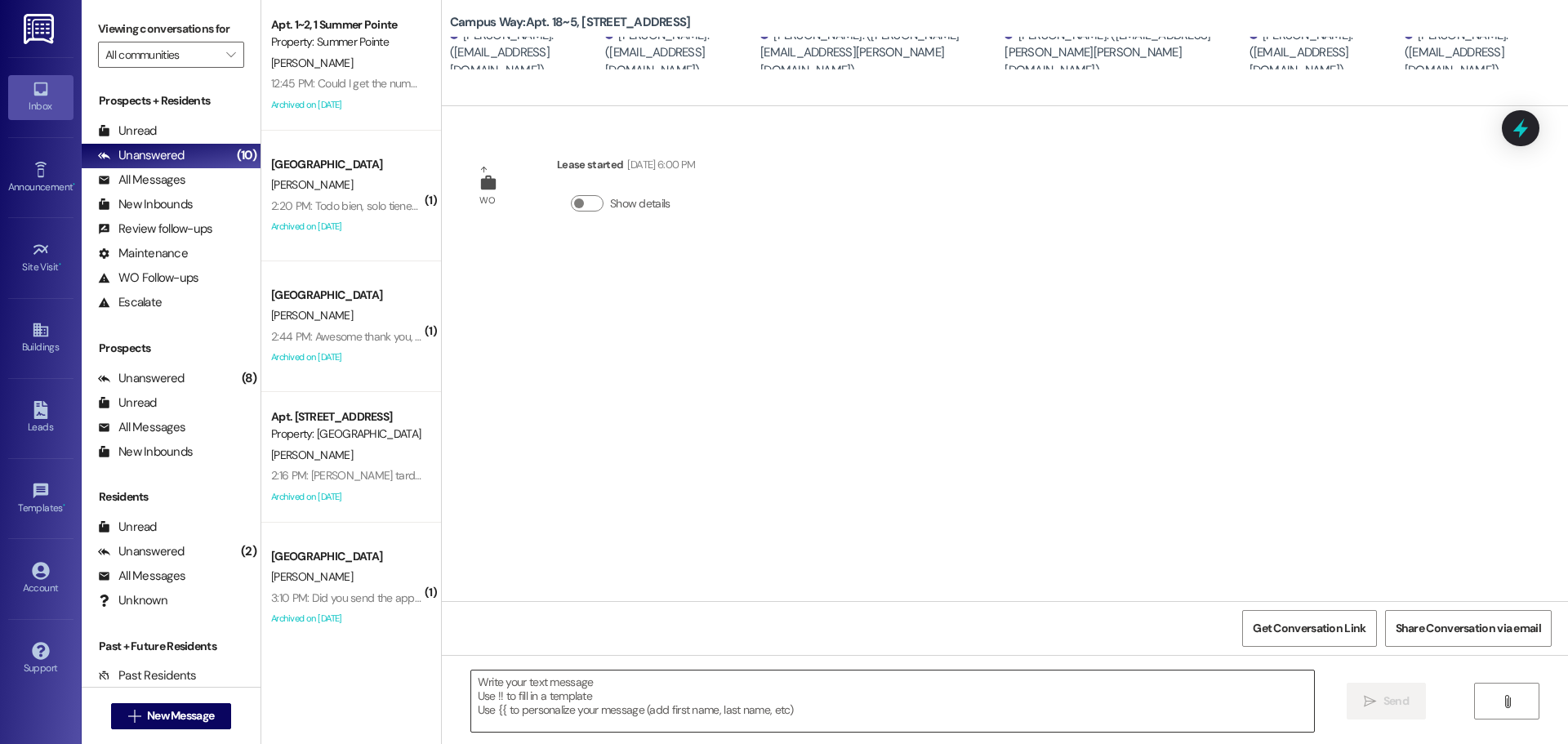
click at [1002, 716] on textarea at bounding box center [893, 701] width 843 height 61
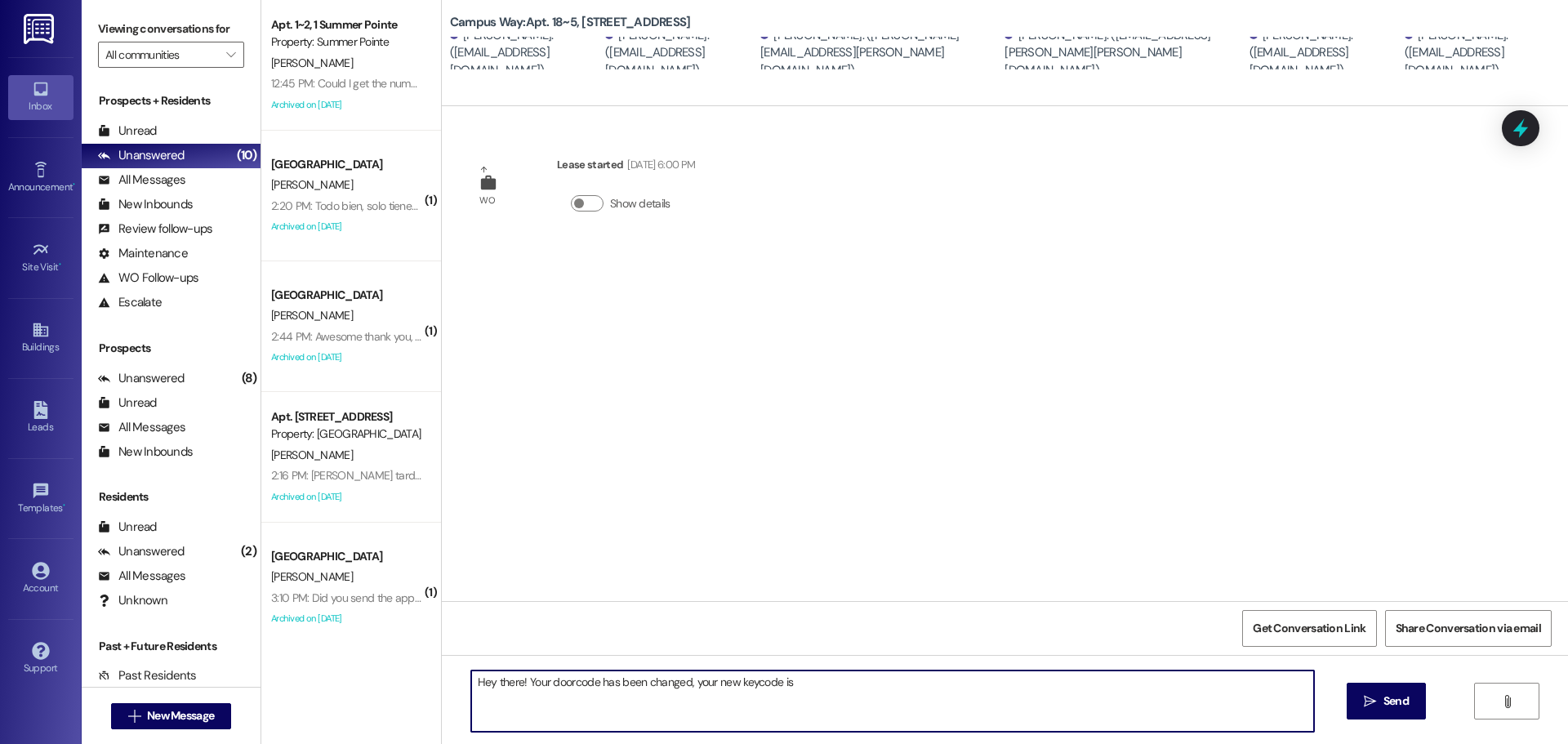
paste textarea "972430"
type textarea "Hey there! Your doorcode has been changed, your new keycode is 972430. Thank yo…"
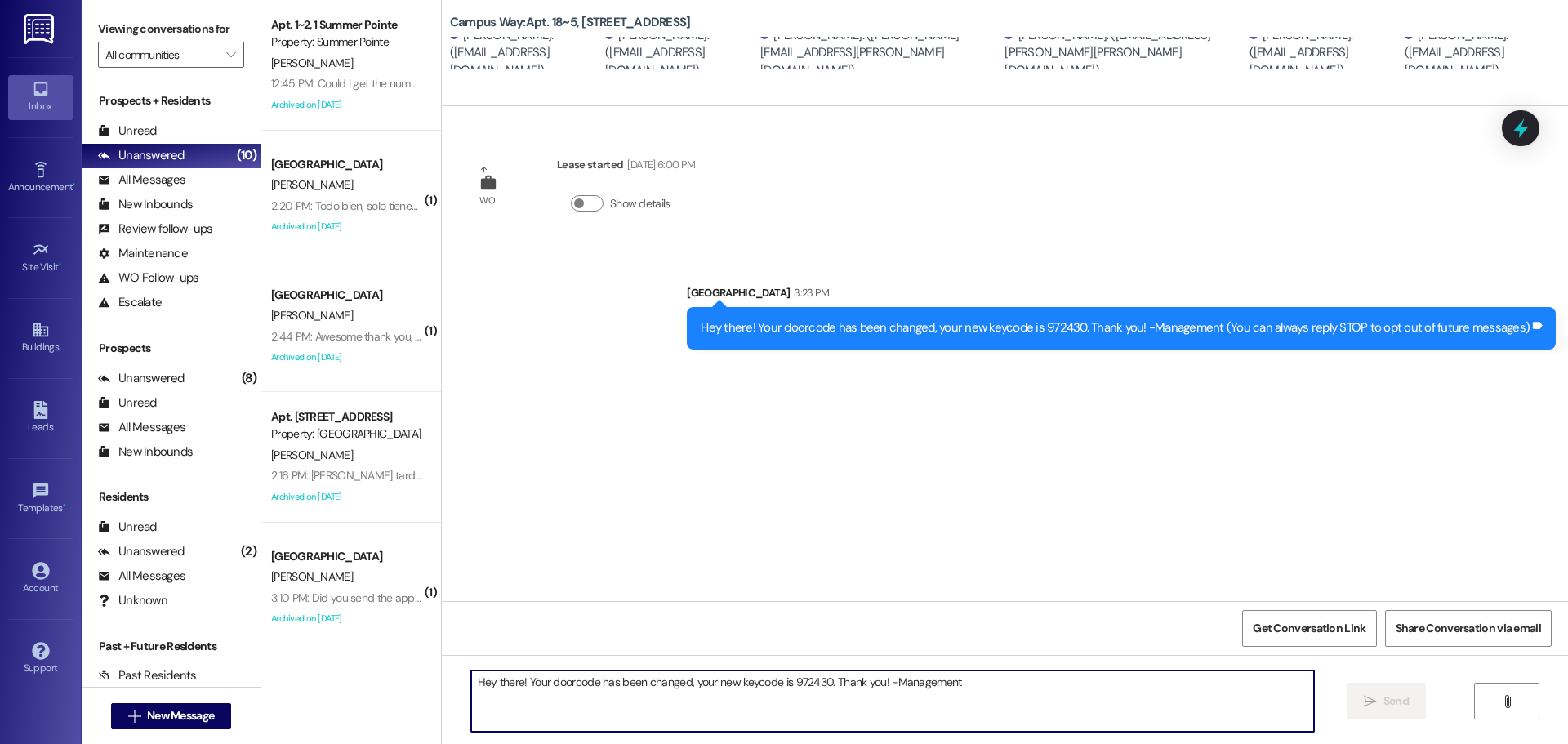
scroll to position [156, 0]
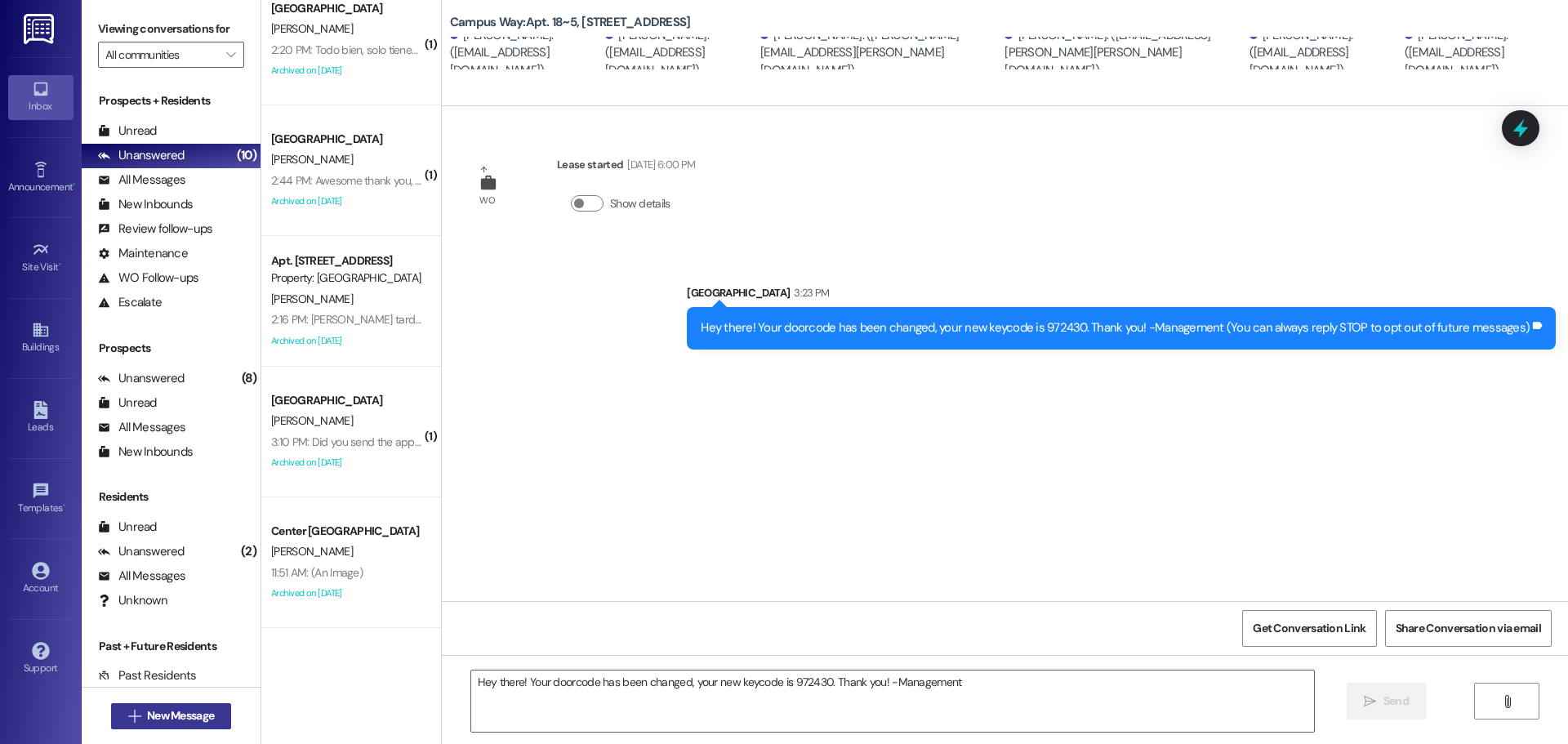
click at [147, 717] on span "New Message" at bounding box center [180, 716] width 67 height 17
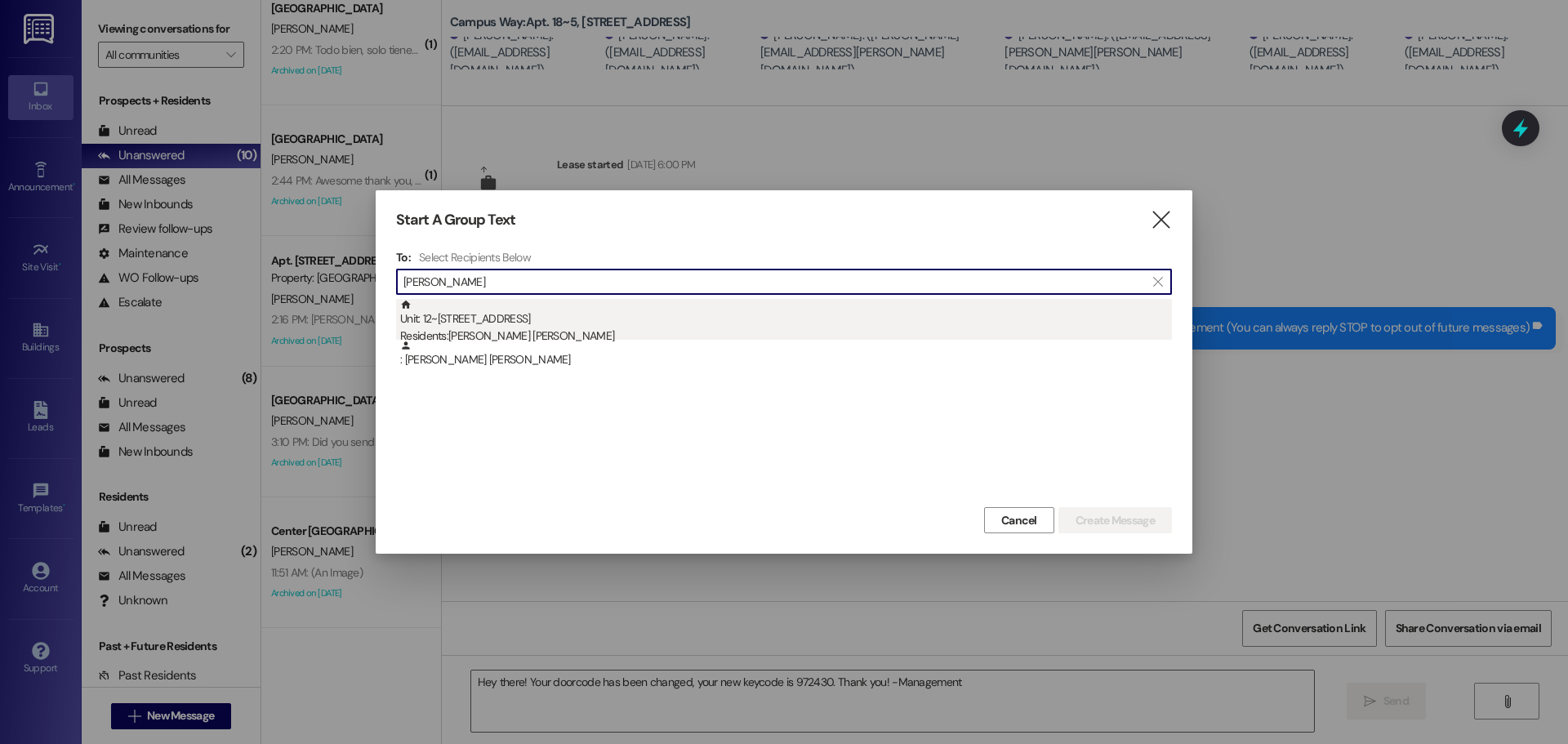
type input "[PERSON_NAME]"
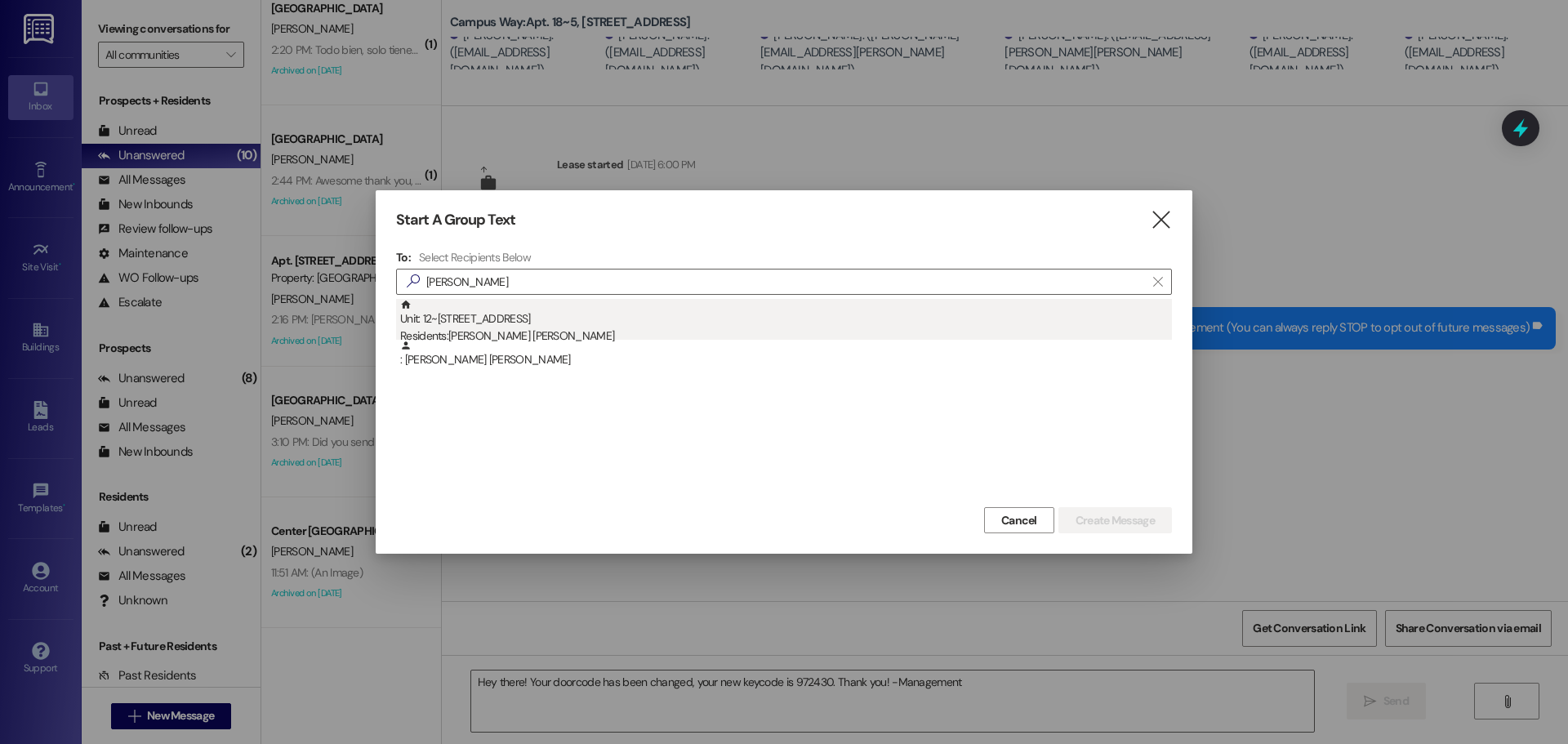
click at [509, 336] on div "Residents: [PERSON_NAME] [PERSON_NAME]" at bounding box center [786, 337] width 771 height 17
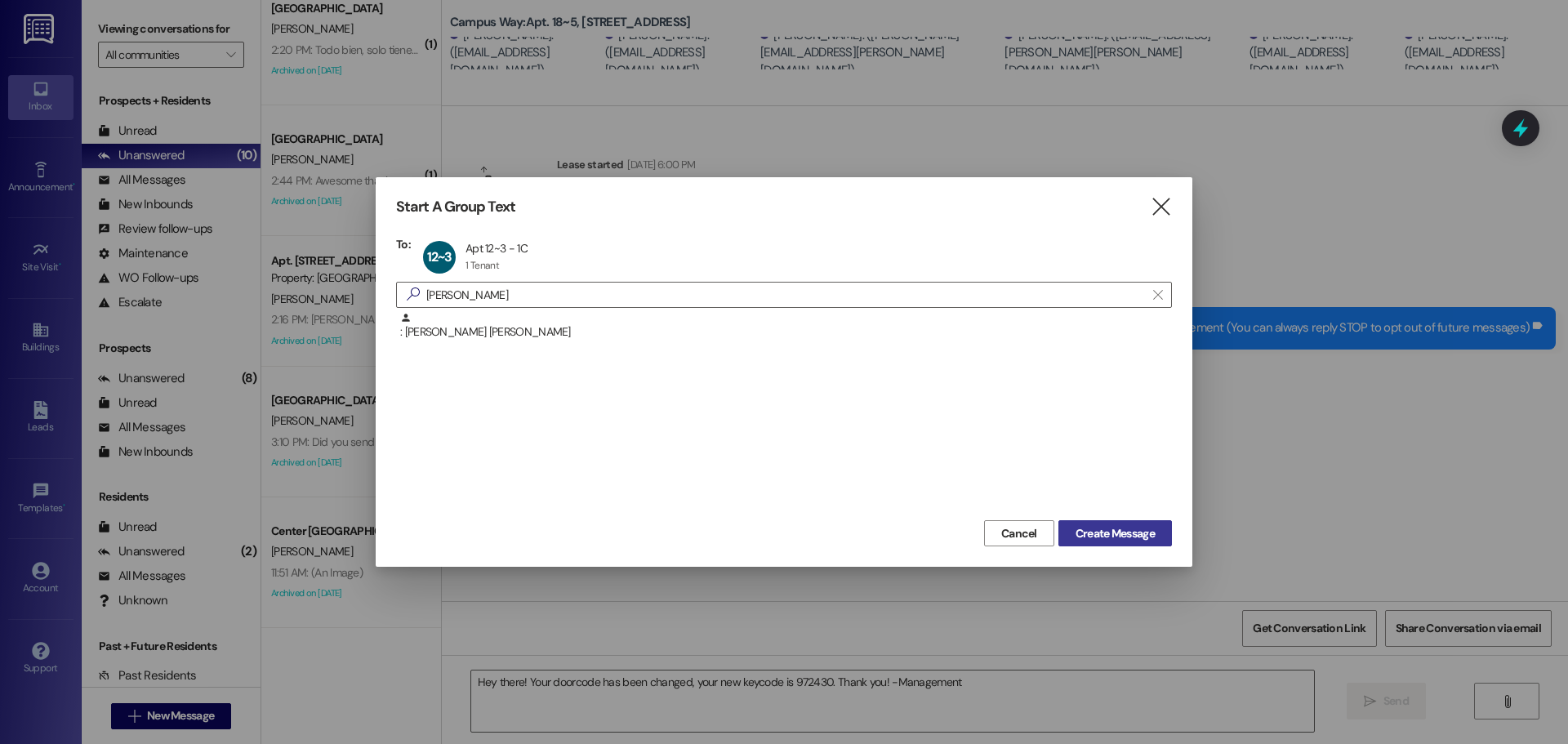
click at [1117, 527] on span "Create Message" at bounding box center [1116, 534] width 80 height 17
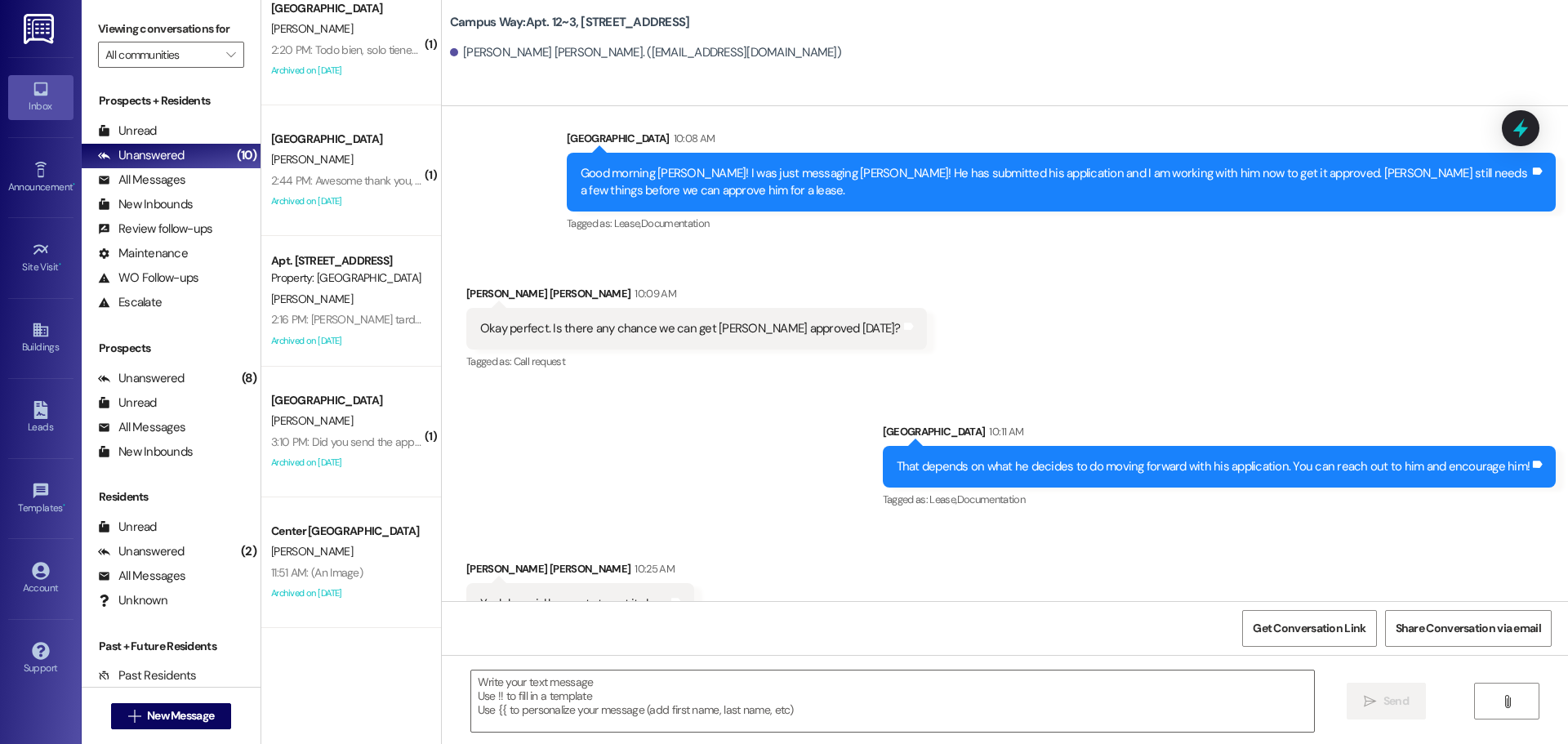
scroll to position [8506, 0]
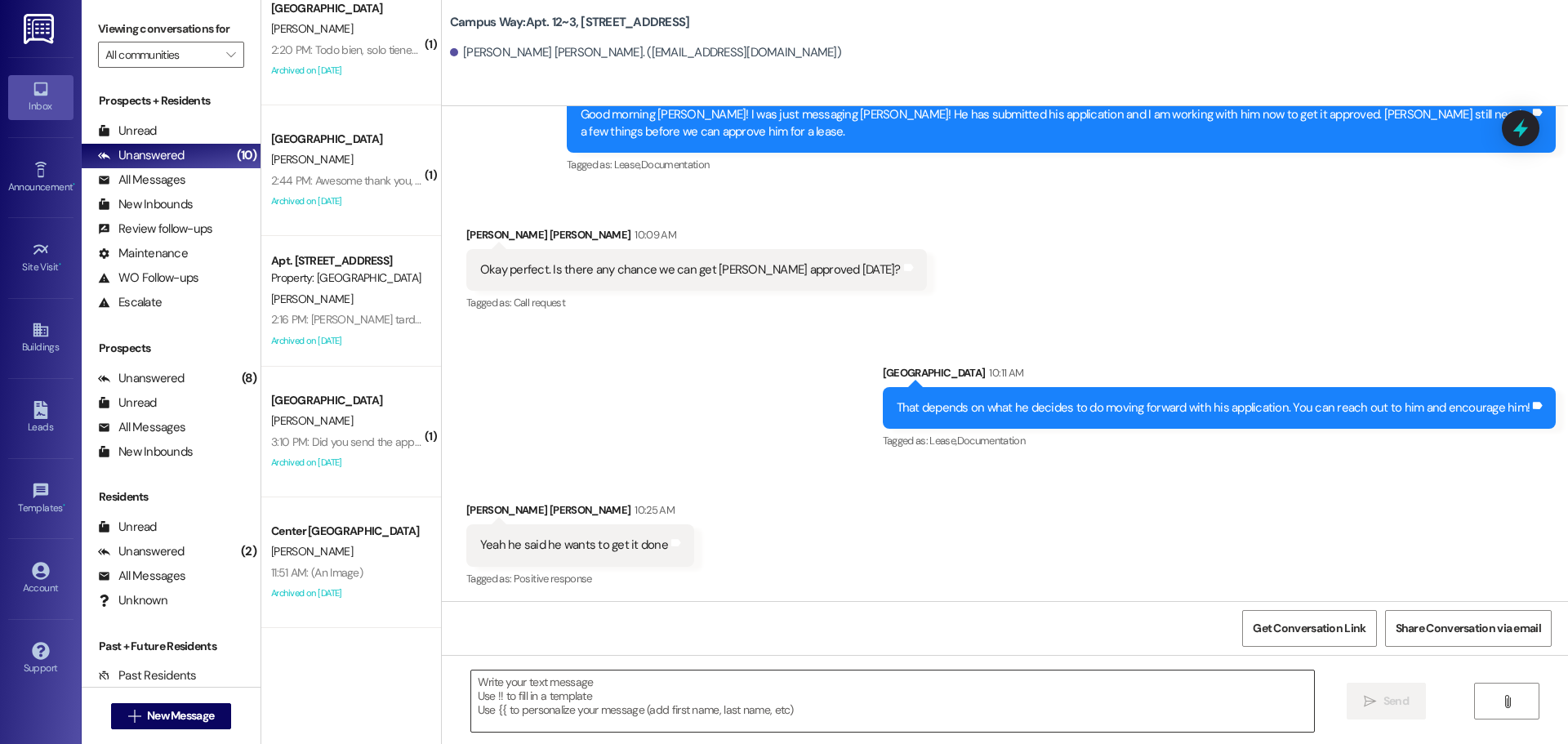
click at [687, 689] on textarea at bounding box center [893, 701] width 843 height 61
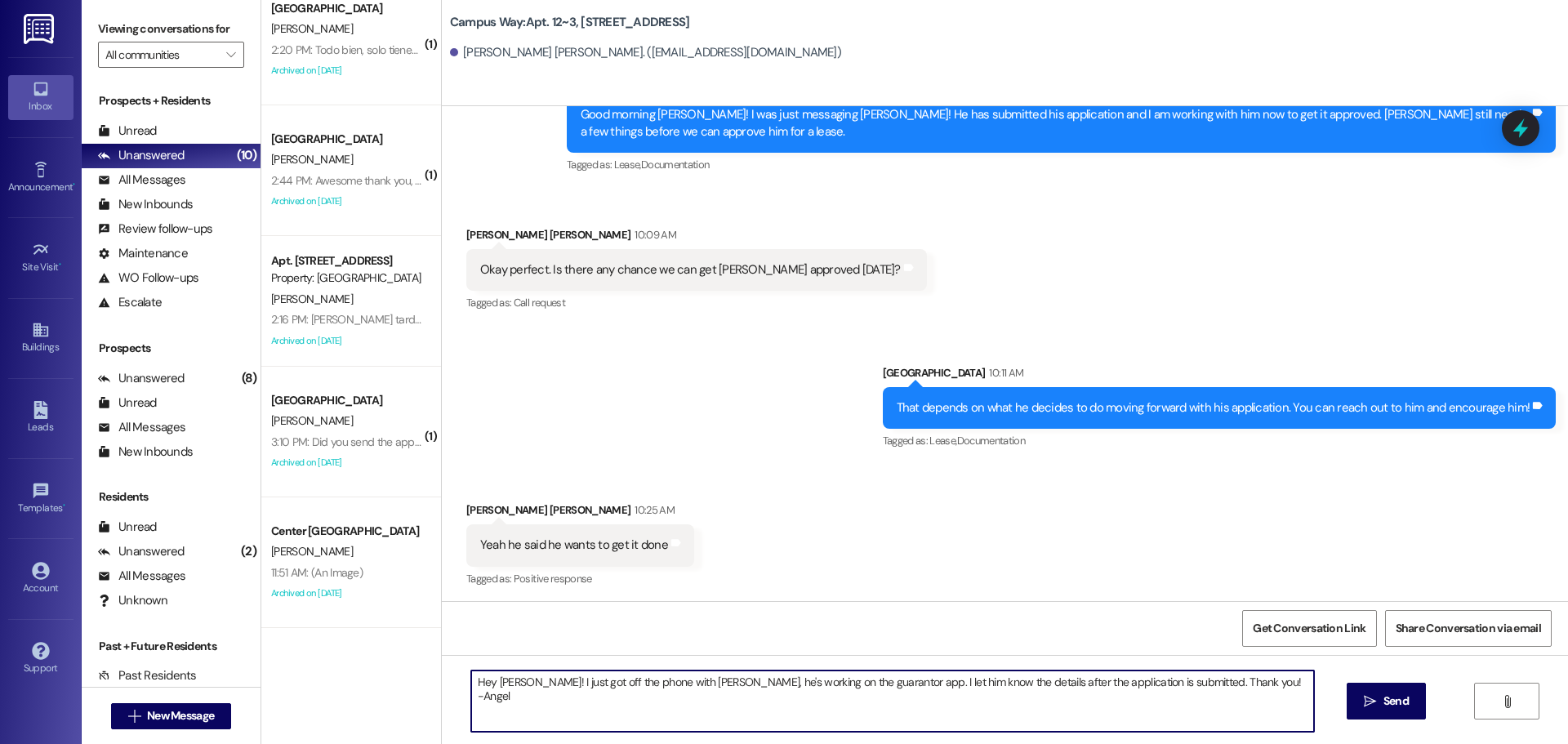
type textarea "Hey [PERSON_NAME]! I just got off the phone with [PERSON_NAME], he's working on…"
click at [1228, 683] on textarea "Hey [PERSON_NAME]! I just got off the phone with [PERSON_NAME], he's working on…" at bounding box center [893, 701] width 843 height 61
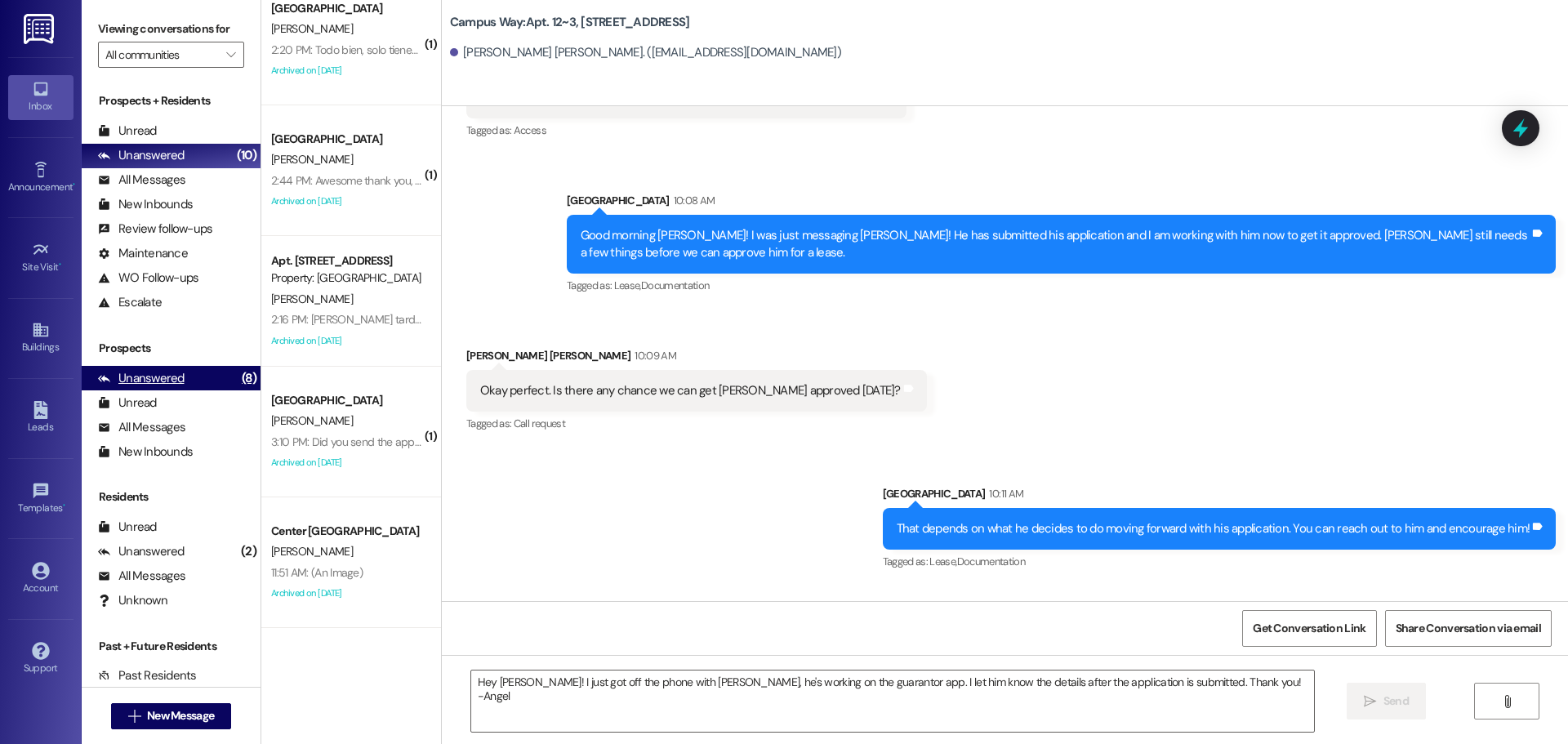
click at [182, 383] on div "Unanswered (8)" at bounding box center [170, 378] width 179 height 24
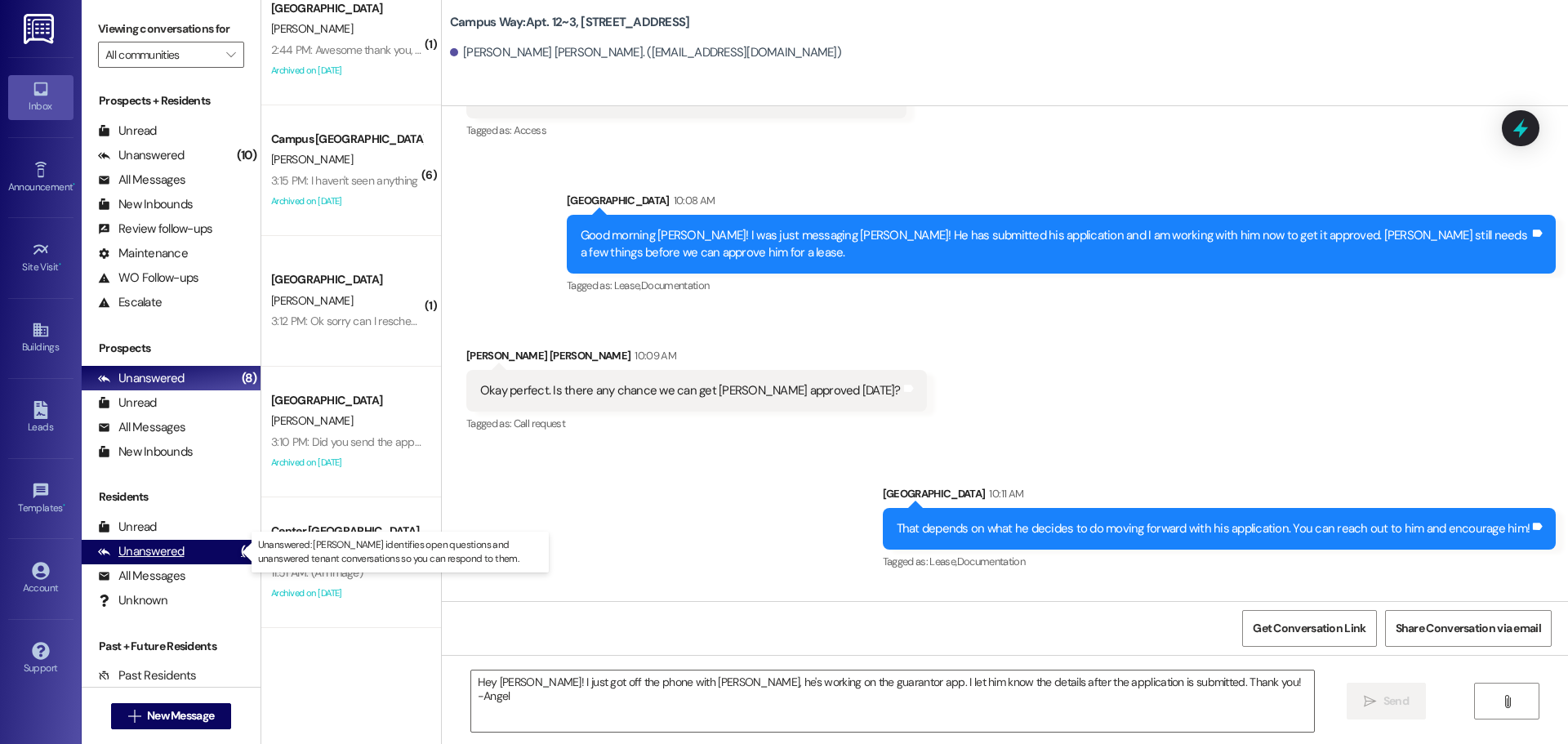
click at [126, 553] on div "Unanswered" at bounding box center [141, 552] width 86 height 17
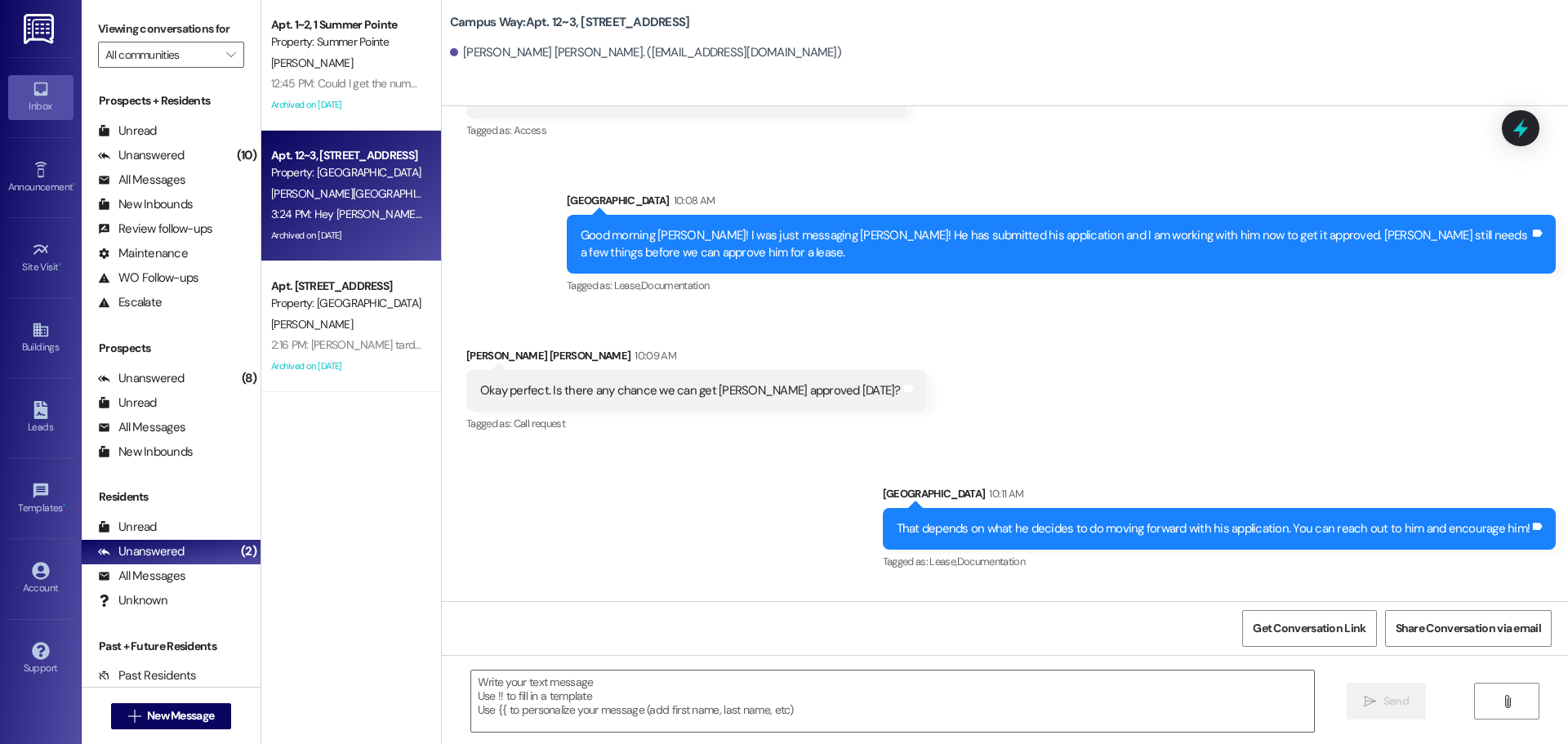
click at [353, 196] on div "[PERSON_NAME][GEOGRAPHIC_DATA]" at bounding box center [347, 194] width 154 height 21
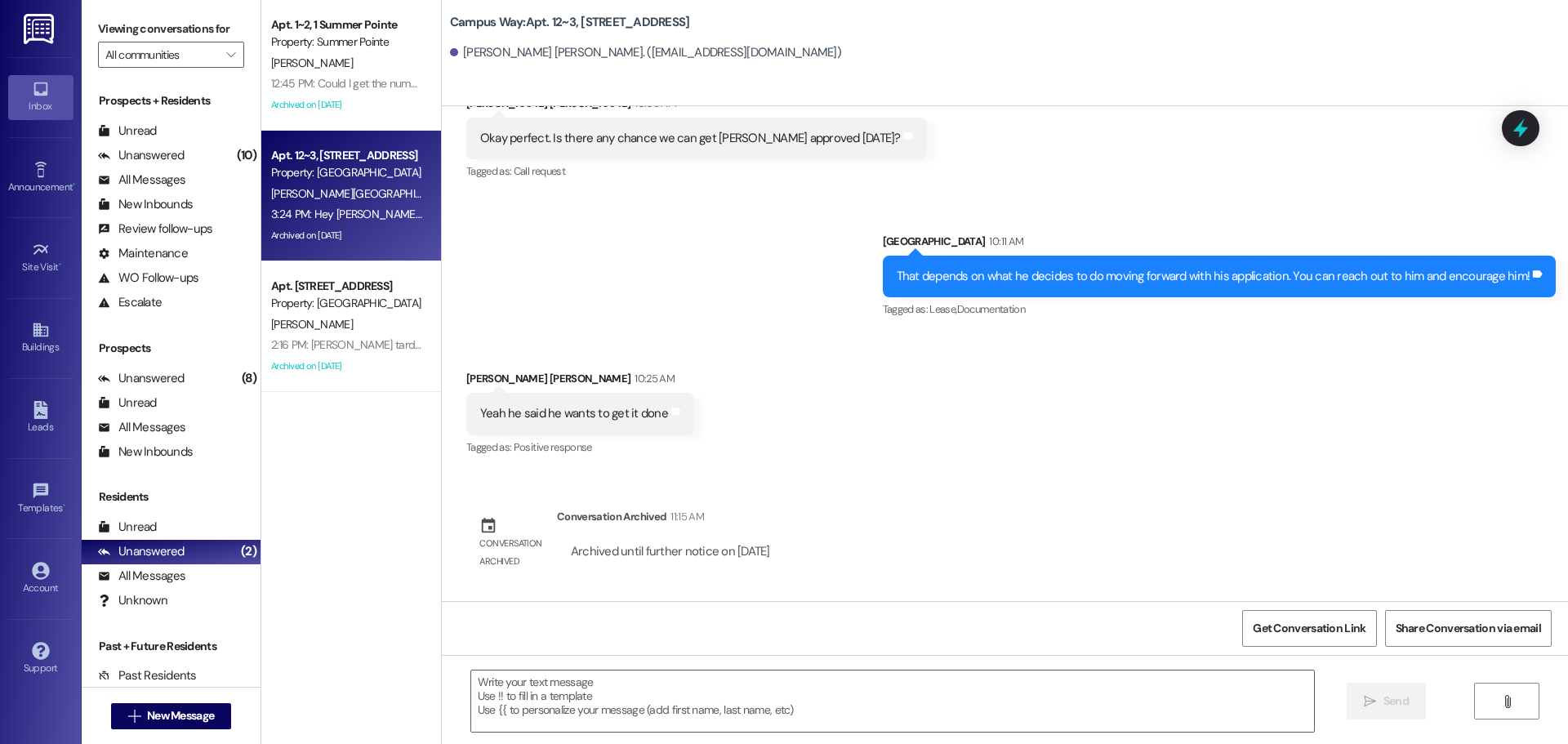
scroll to position [8643, 0]
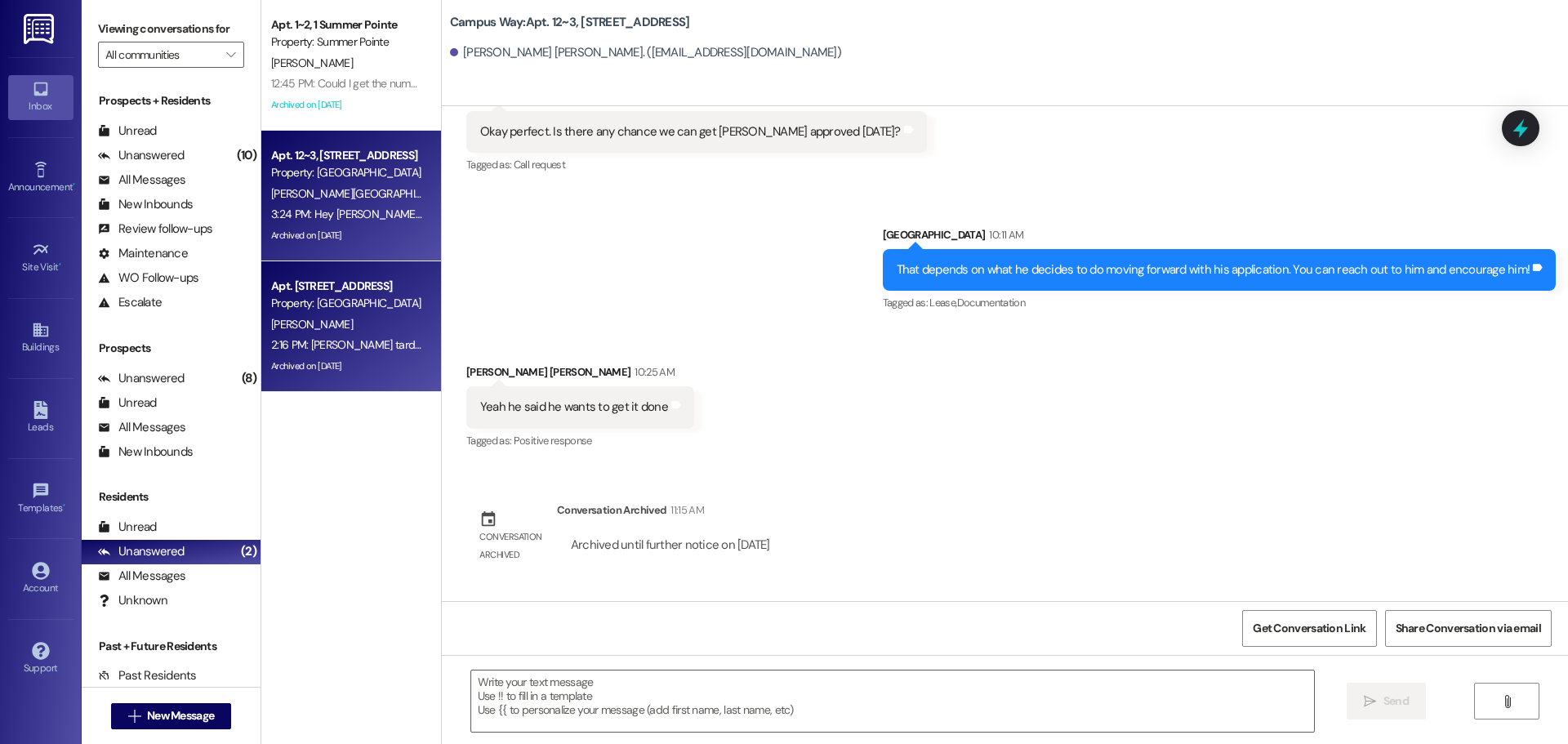
click at [311, 303] on div "Property: [GEOGRAPHIC_DATA]" at bounding box center [347, 304] width 151 height 17
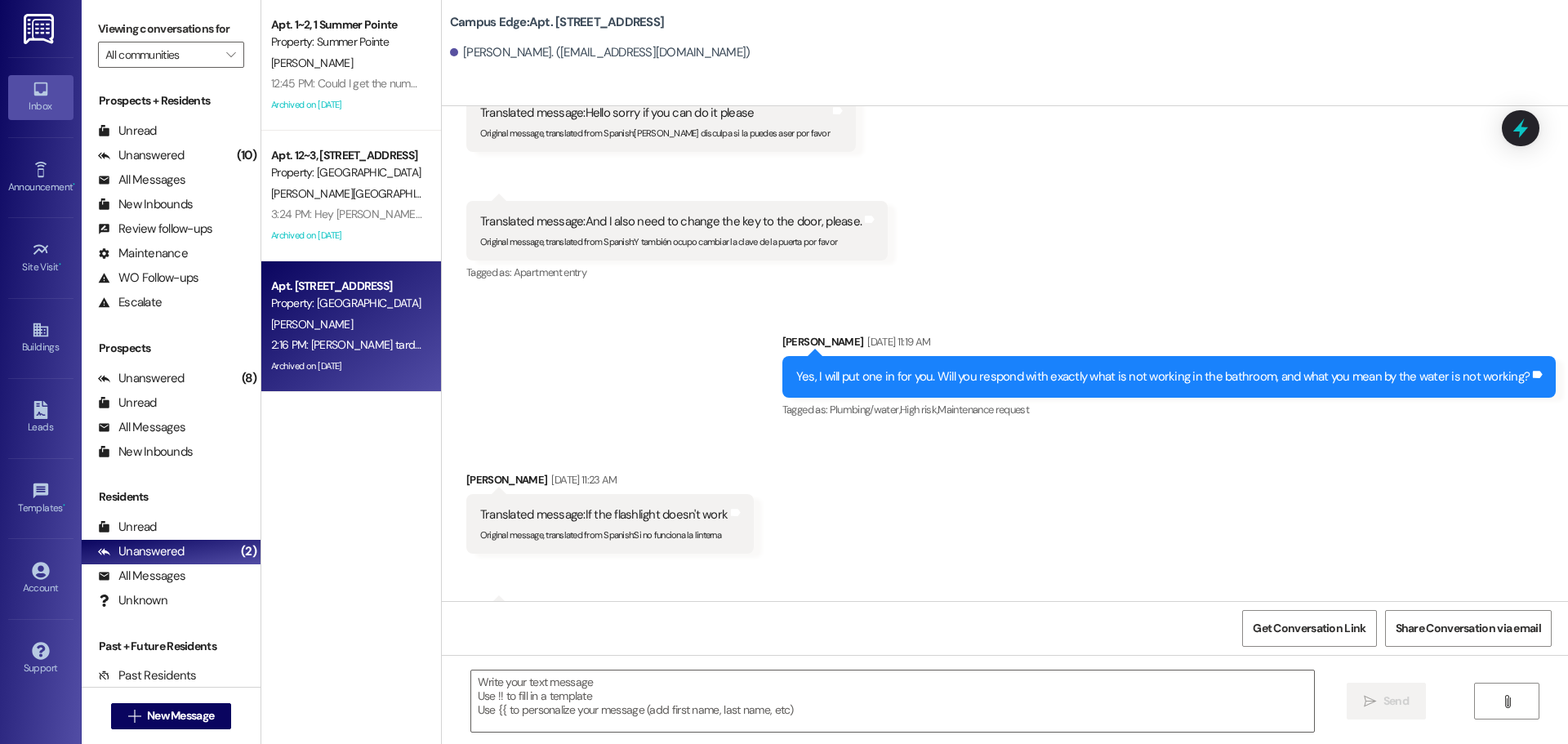
scroll to position [25613, 0]
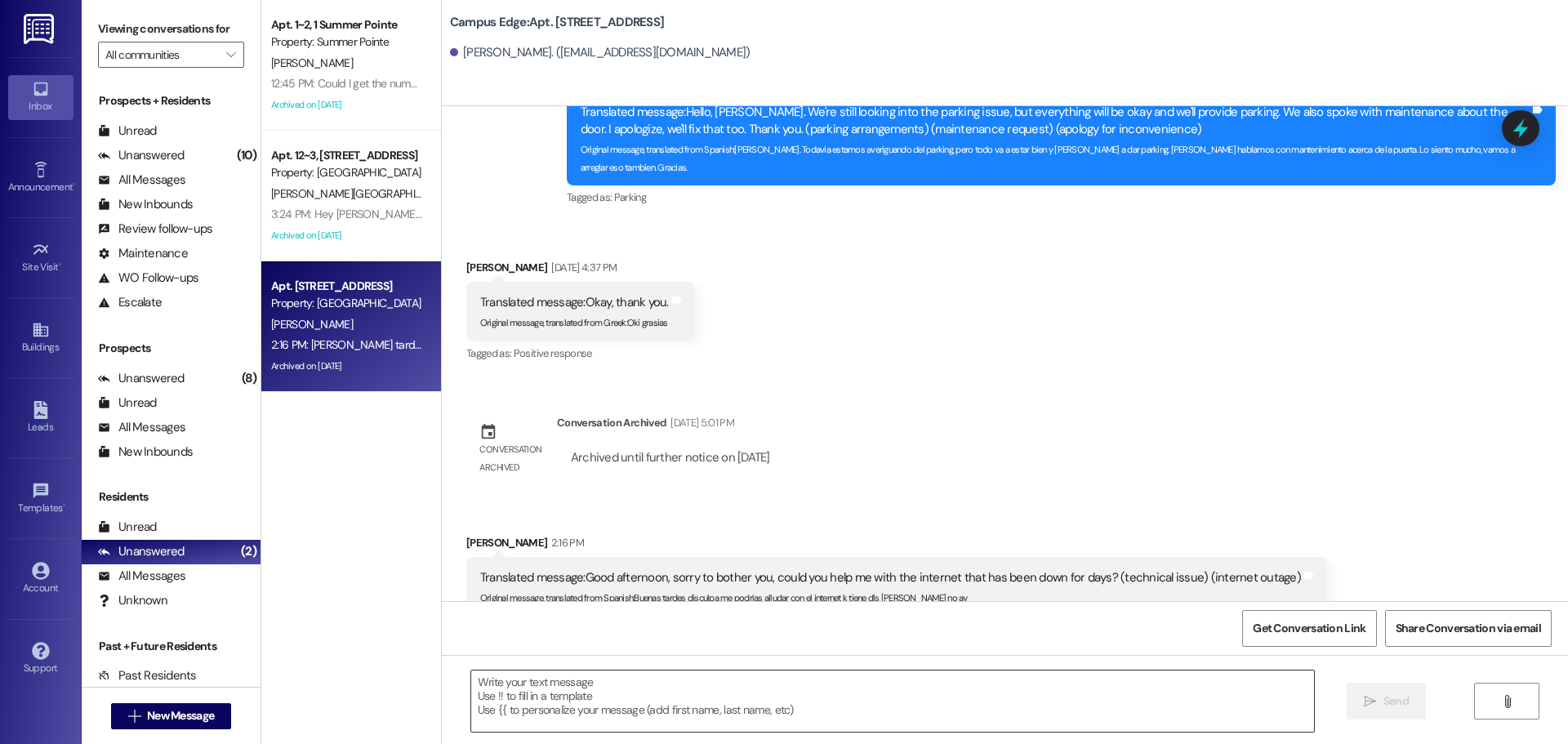
click at [676, 687] on textarea at bounding box center [893, 701] width 843 height 61
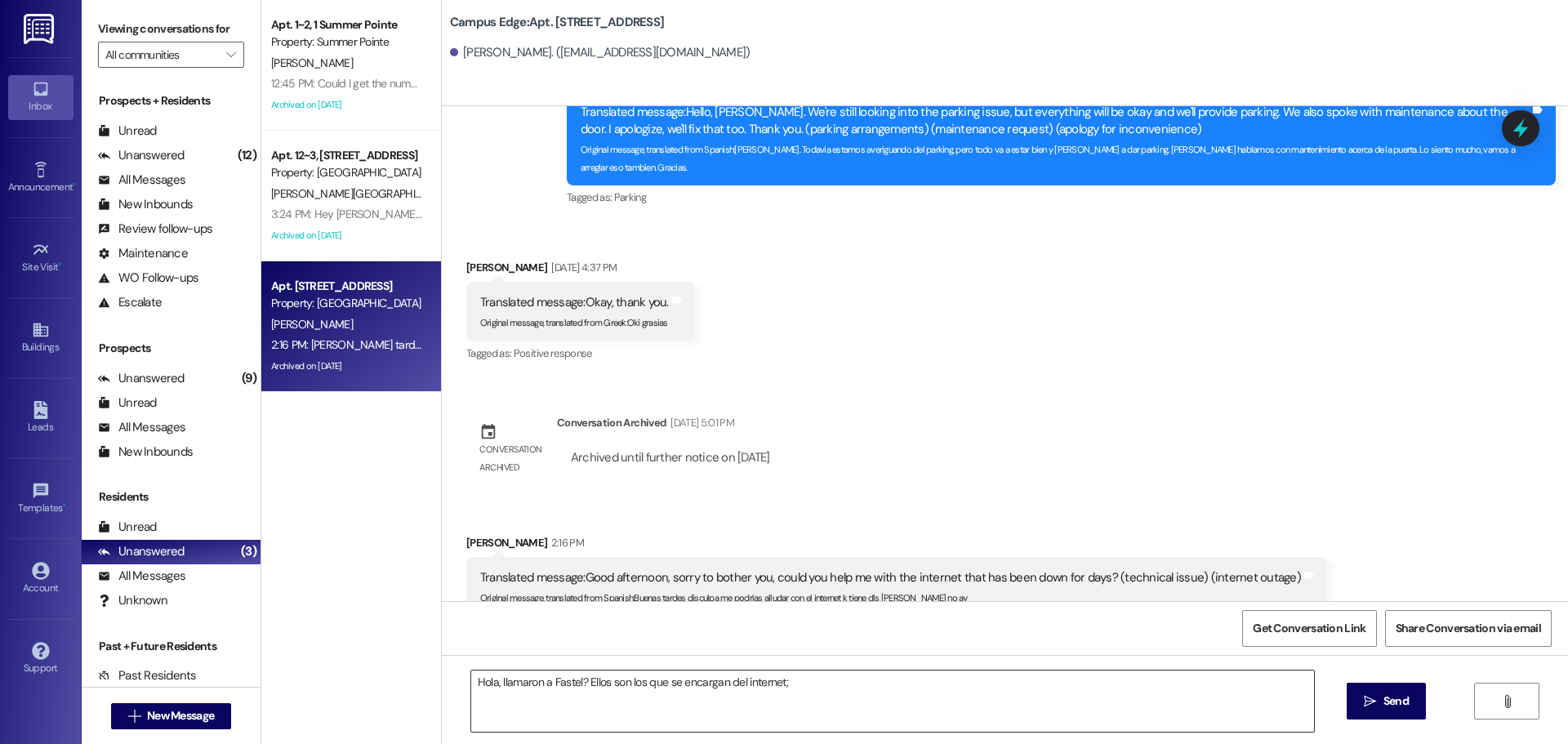
drag, startPoint x: 835, startPoint y: 708, endPoint x: 840, endPoint y: 697, distance: 12.1
click at [836, 707] on textarea "Hola, llamaron a Fastel? Ellos son los que se encargan del internet;" at bounding box center [893, 701] width 843 height 61
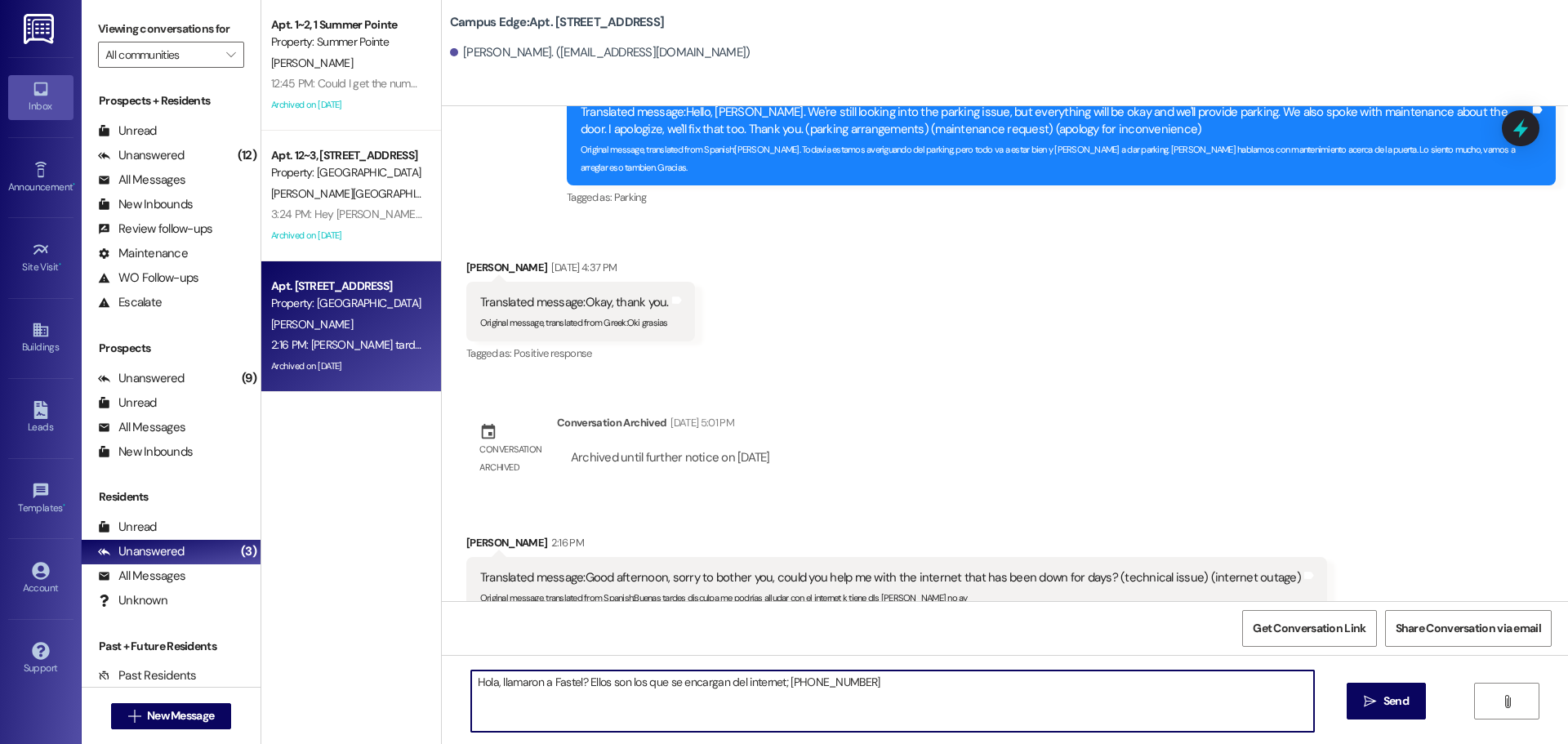
type textarea "Hola, llamaron a Fastel? Ellos son los que se encargan del internet; [PHONE_NUM…"
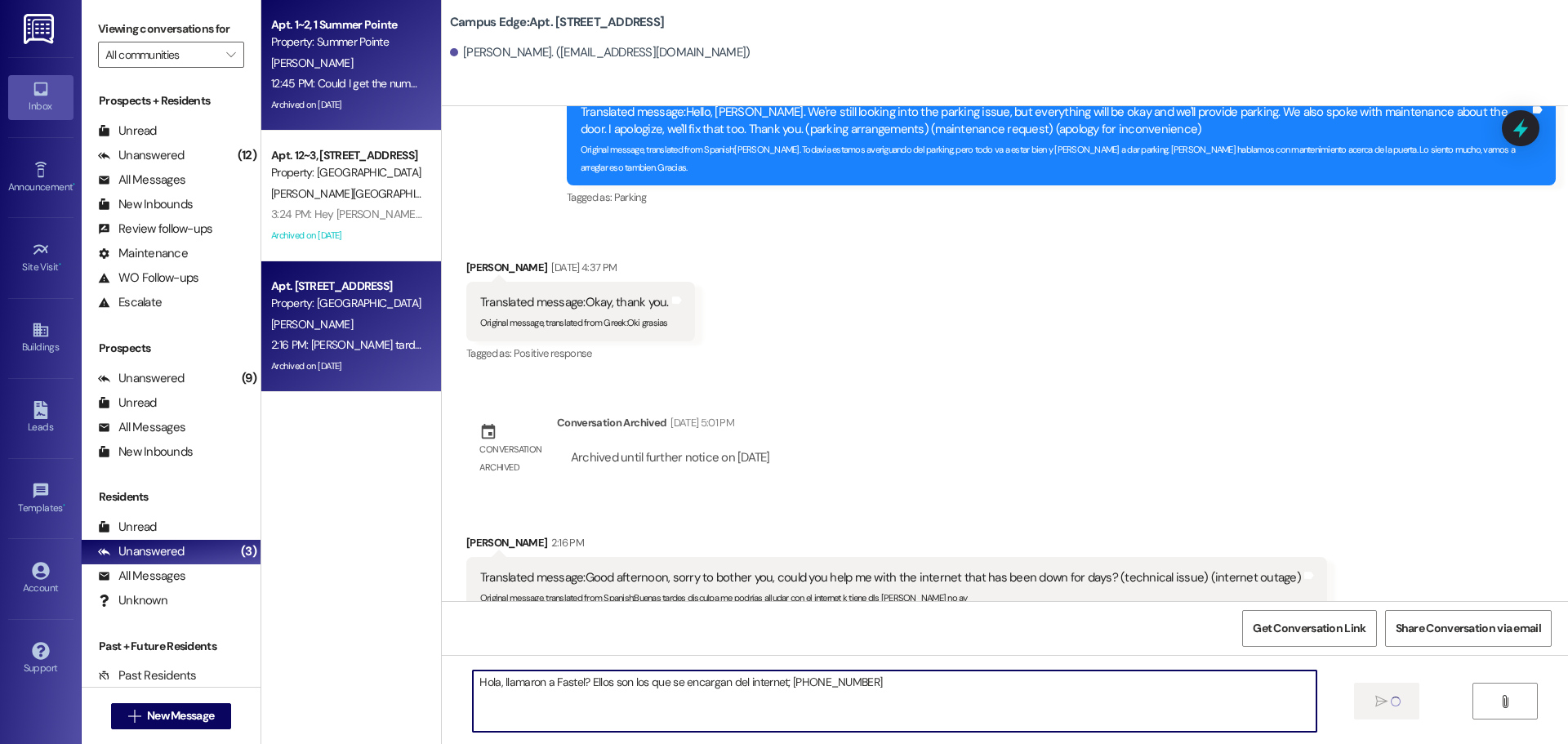
scroll to position [25612, 0]
